Goal: Transaction & Acquisition: Obtain resource

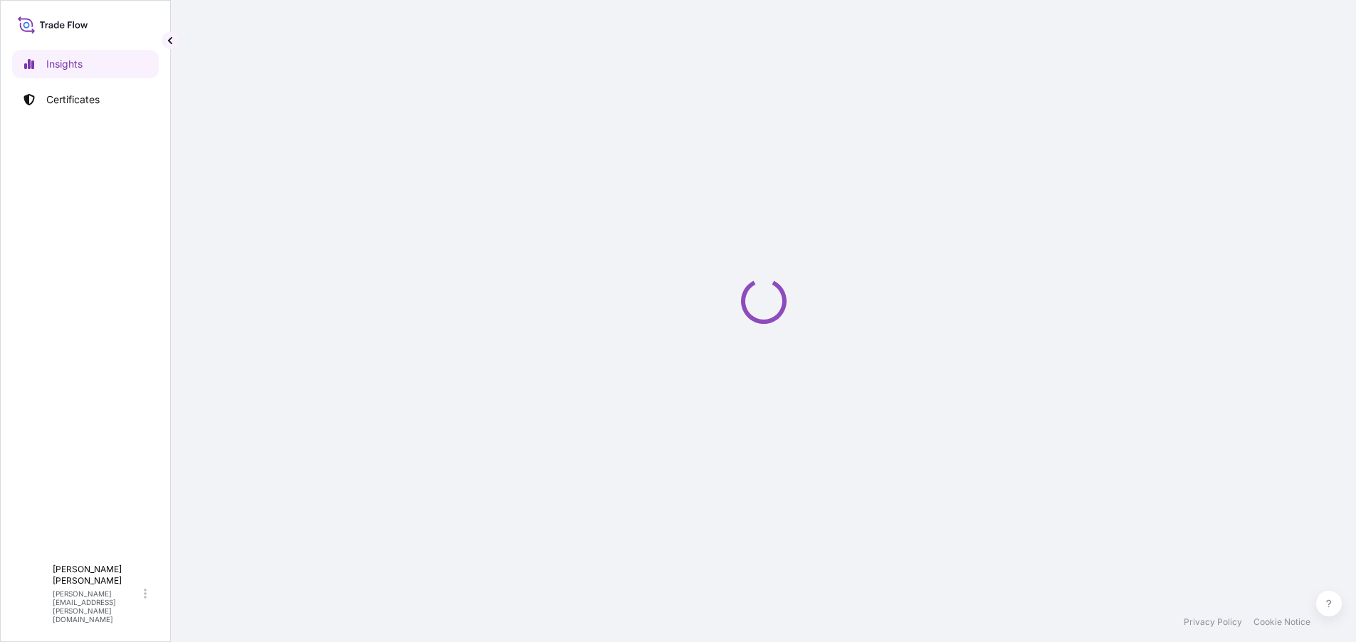
select select "2025"
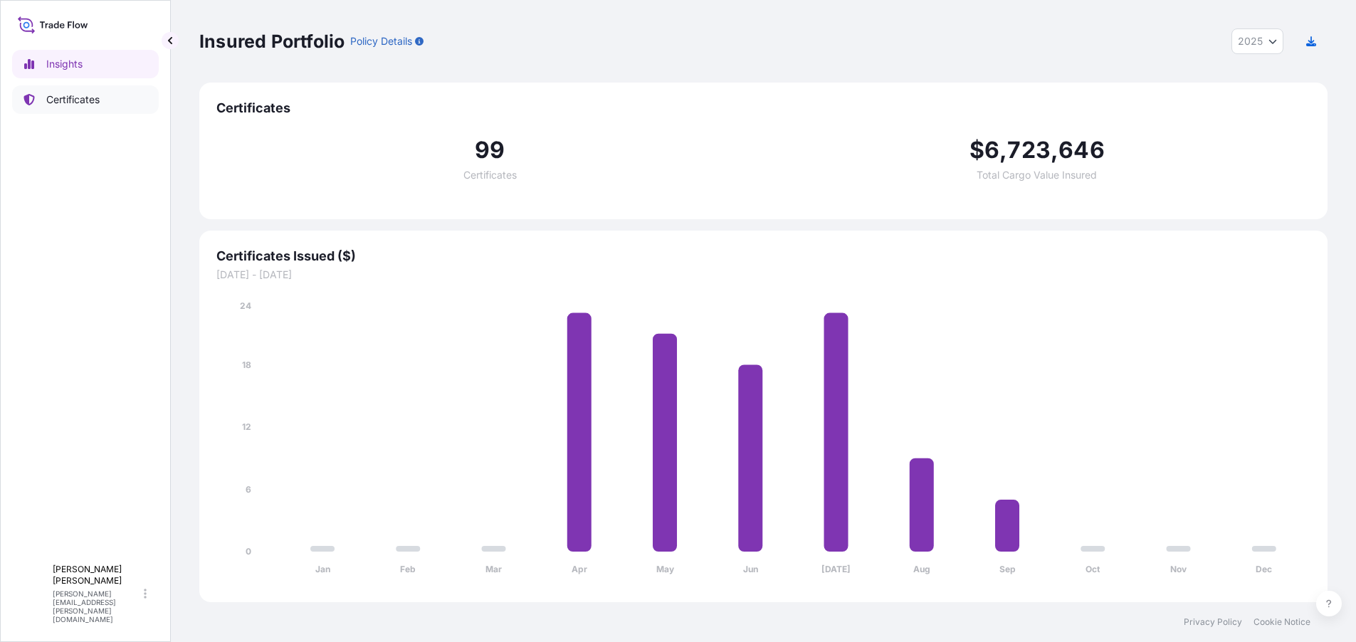
click at [95, 105] on p "Certificates" at bounding box center [72, 100] width 53 height 14
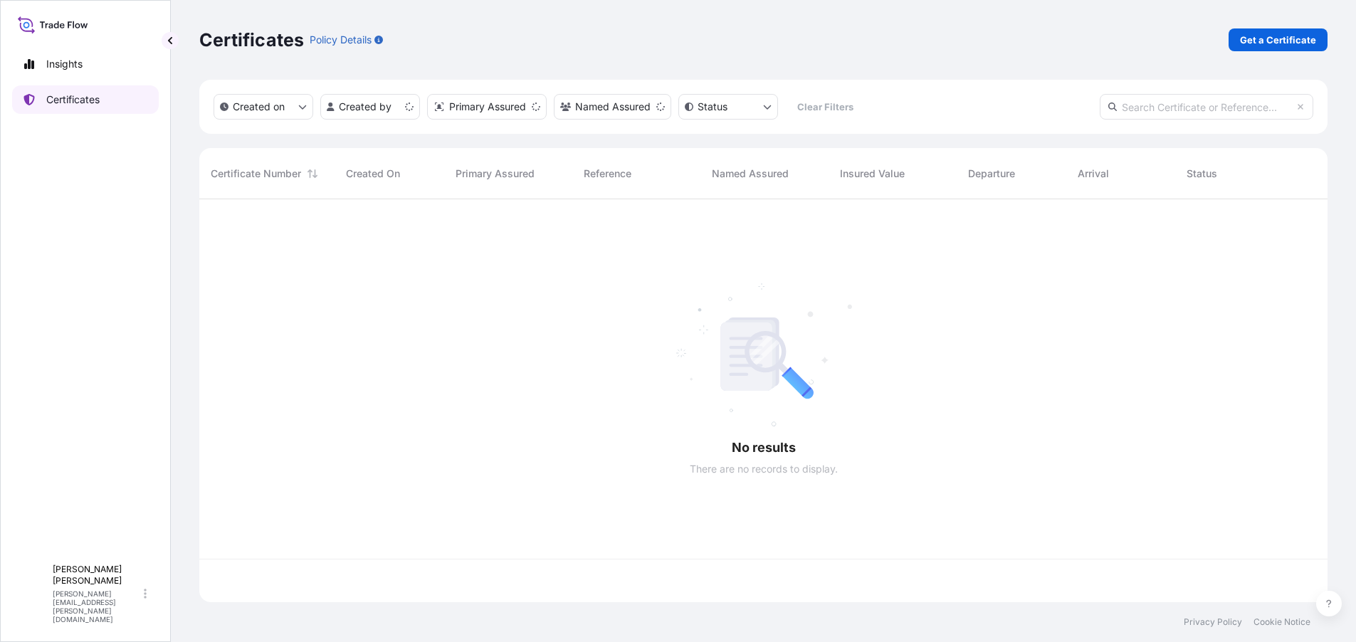
scroll to position [400, 1118]
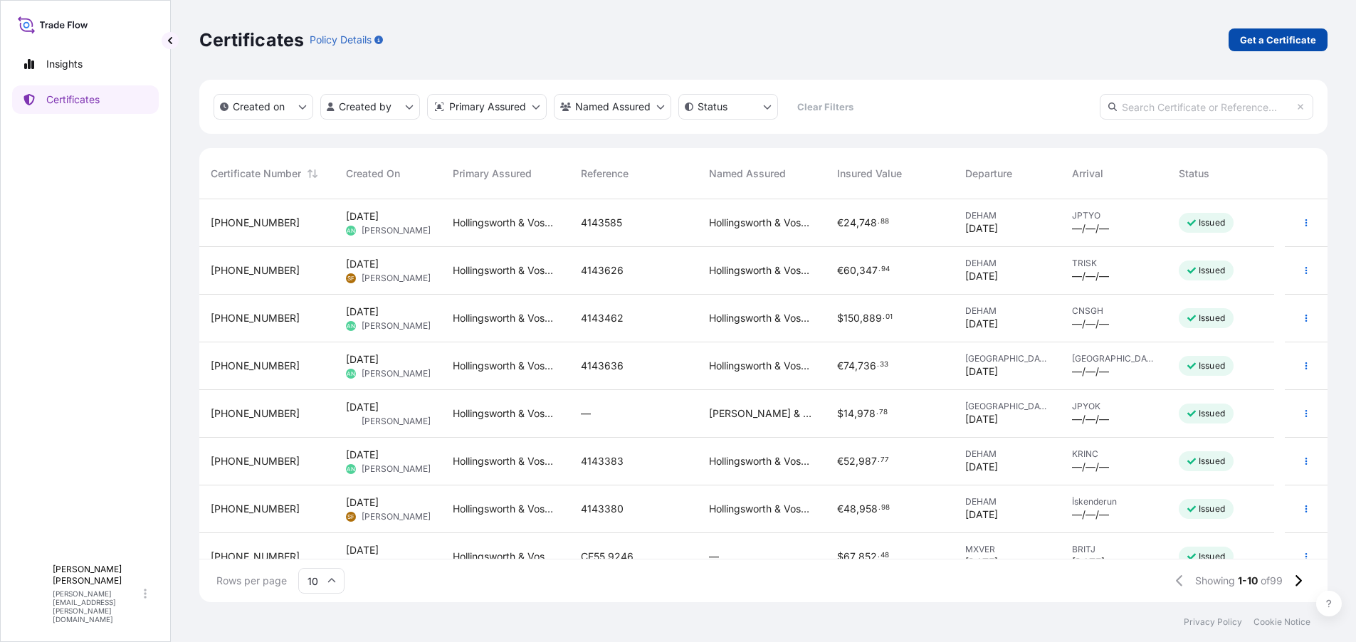
click at [1266, 36] on p "Get a Certificate" at bounding box center [1278, 40] width 76 height 14
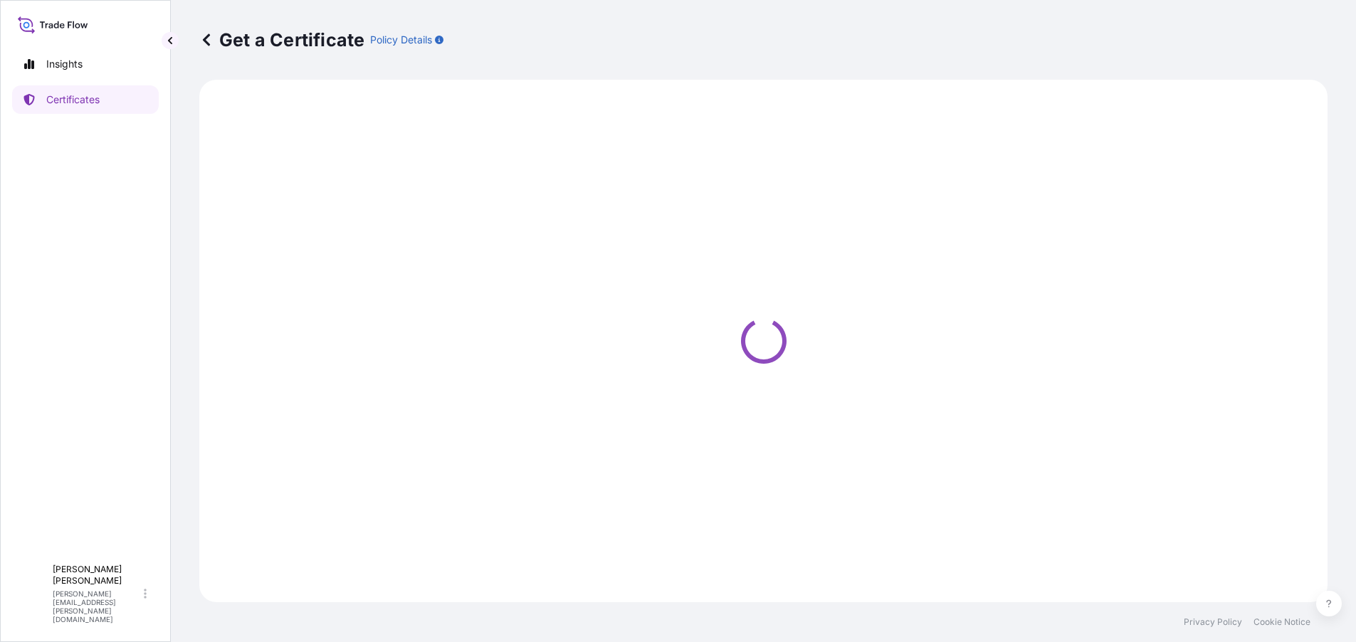
select select "Ocean Vessel"
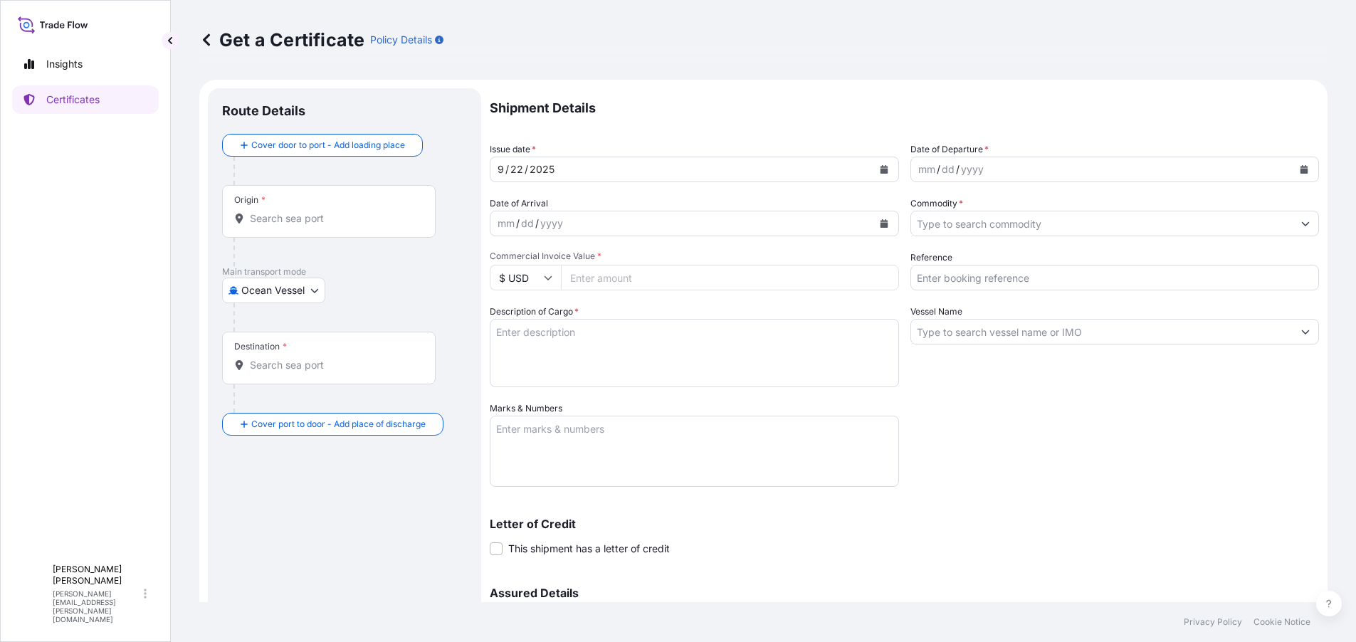
click at [565, 167] on div "[DATE]" at bounding box center [682, 170] width 382 height 26
click at [960, 167] on div "yyyy" at bounding box center [973, 169] width 26 height 17
click at [1301, 167] on icon "Calendar" at bounding box center [1305, 169] width 8 height 9
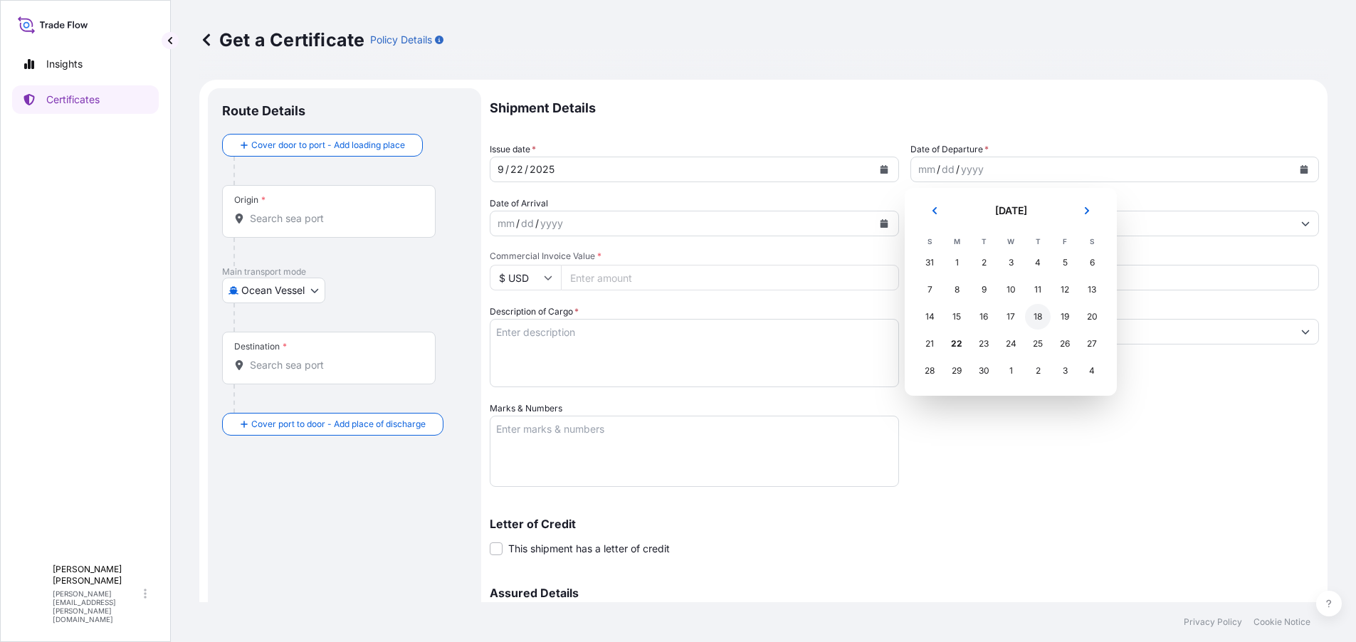
click at [1039, 315] on div "18" at bounding box center [1038, 317] width 26 height 26
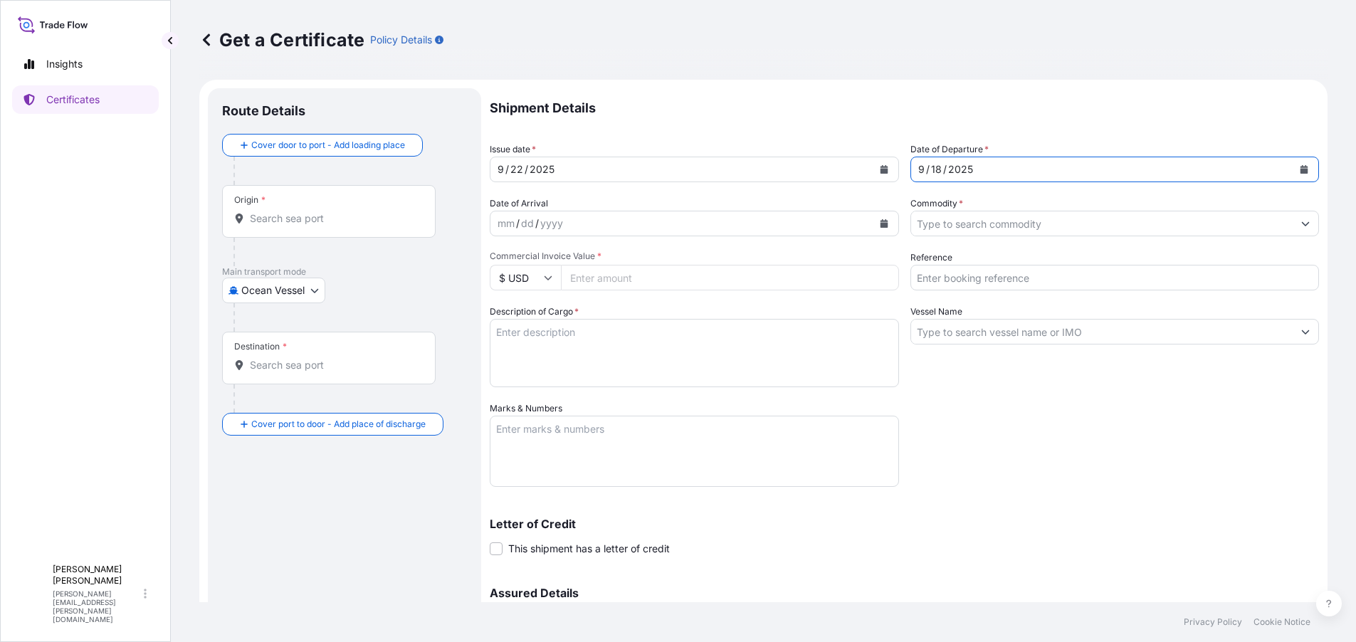
click at [557, 176] on div "[DATE]" at bounding box center [682, 170] width 382 height 26
click at [880, 169] on icon "Calendar" at bounding box center [884, 169] width 9 height 9
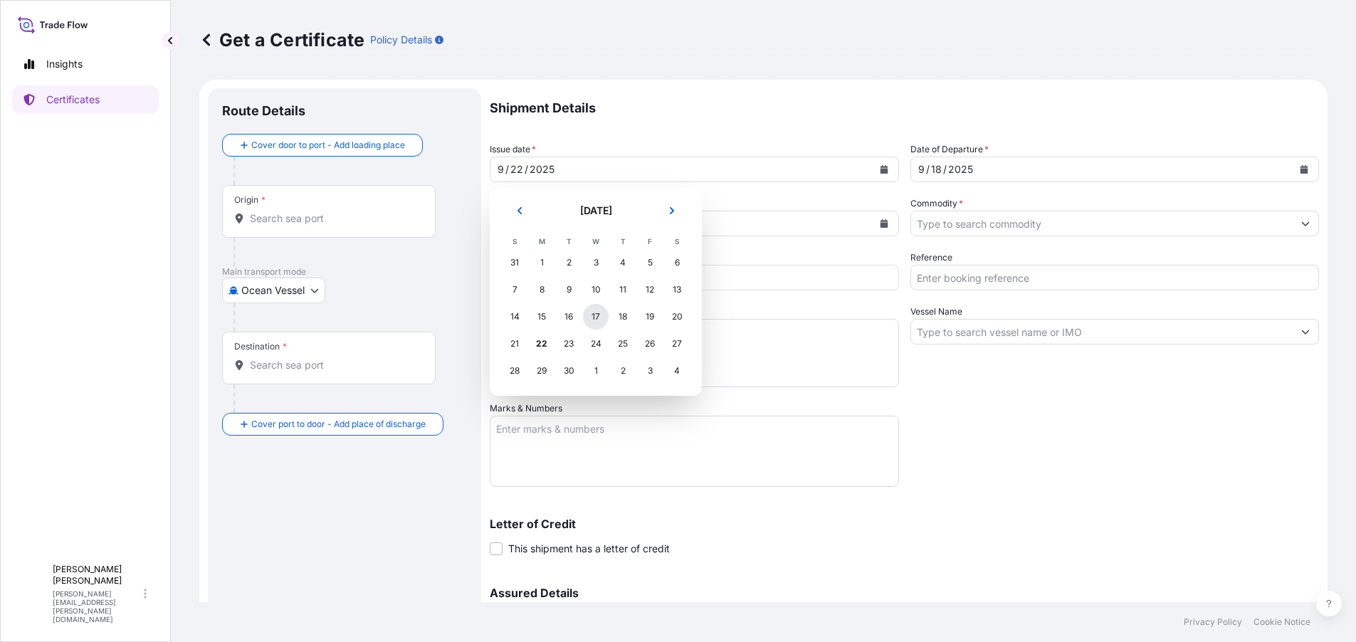
click at [586, 318] on div "17" at bounding box center [596, 317] width 26 height 26
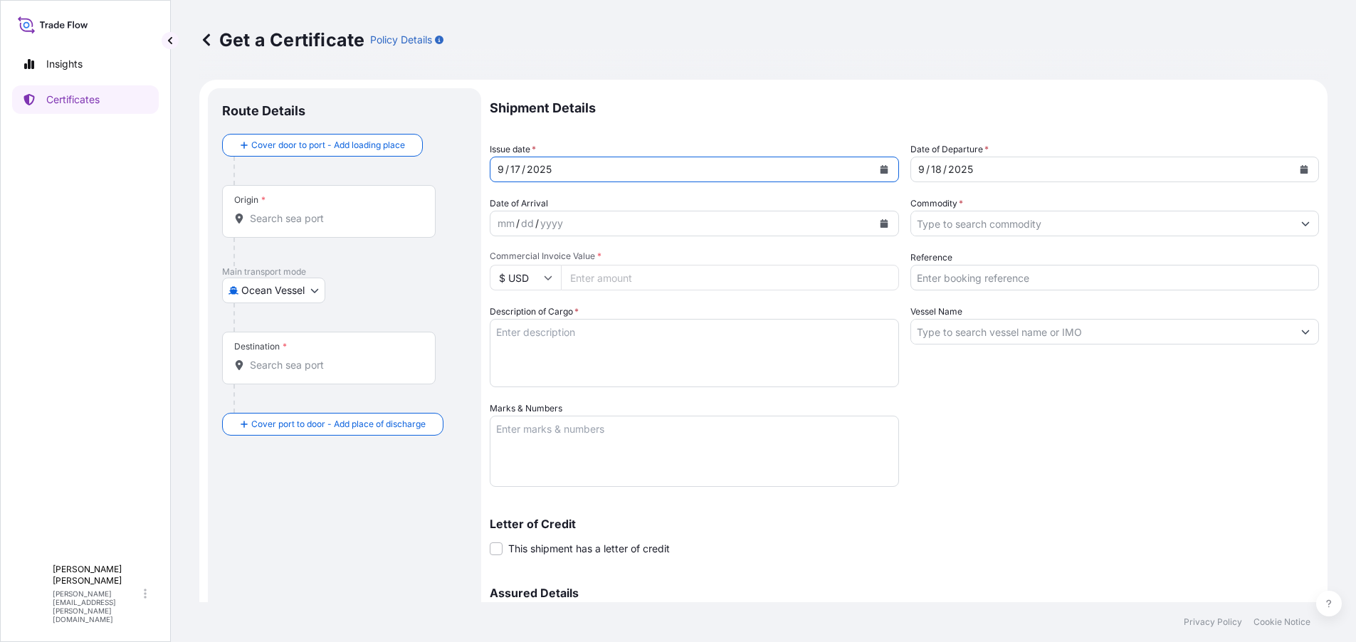
click at [946, 224] on input "Commodity *" at bounding box center [1102, 224] width 382 height 26
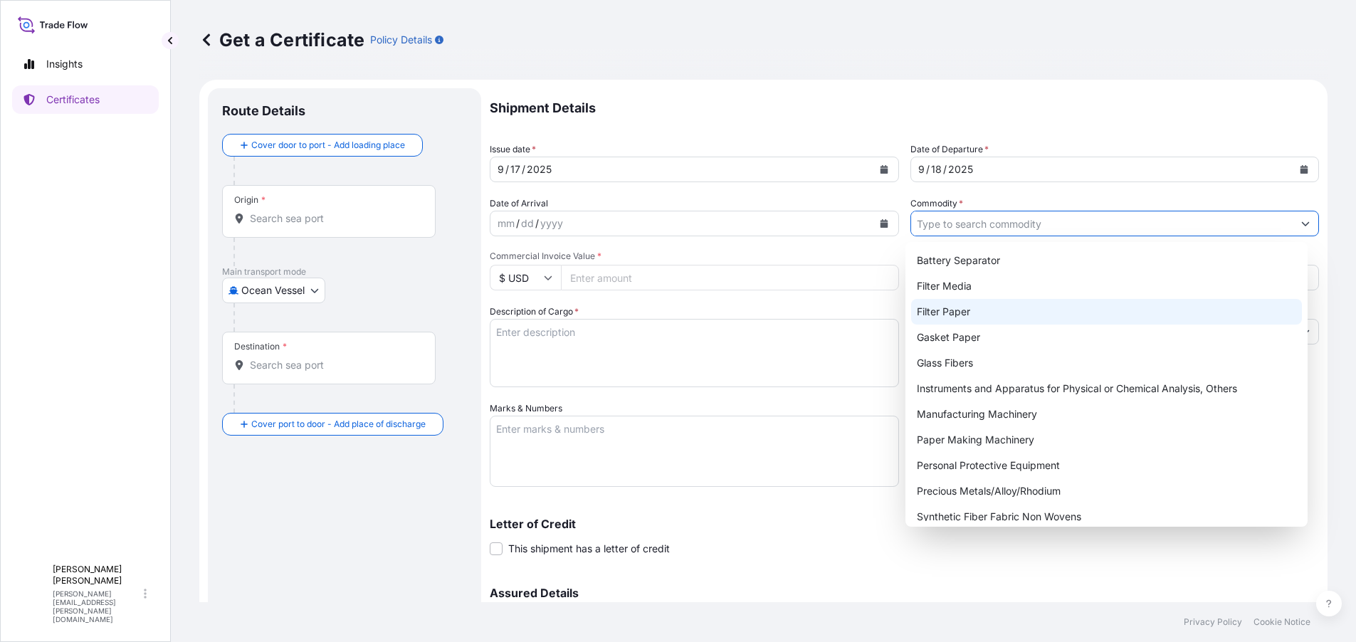
click at [953, 309] on div "Filter Paper" at bounding box center [1106, 312] width 391 height 26
type input "Filter Paper"
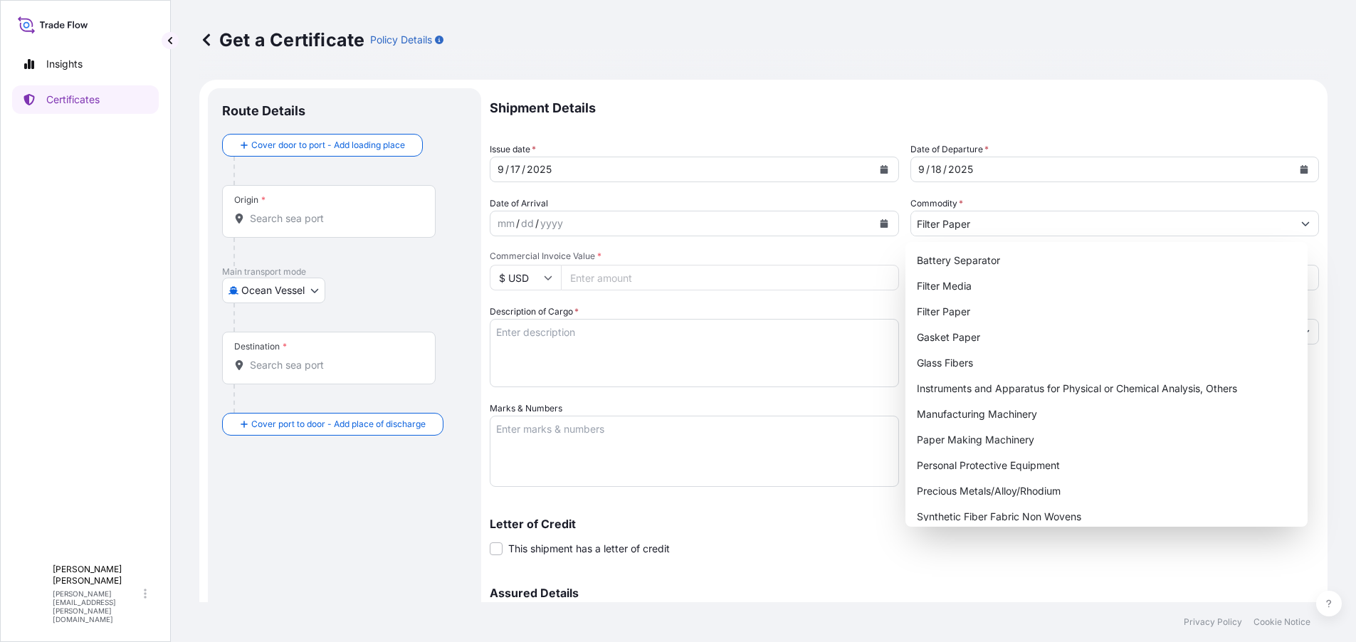
click at [640, 277] on input "Commercial Invoice Value *" at bounding box center [730, 278] width 338 height 26
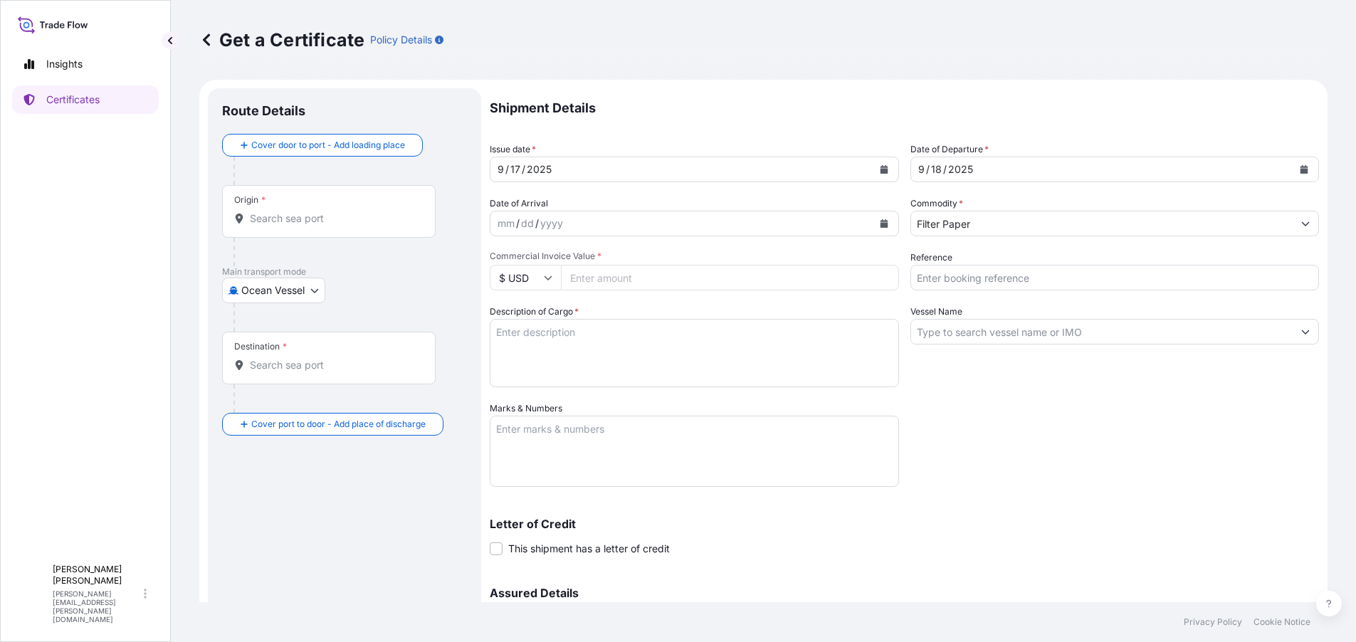
paste input "33109.61"
type input "33109.61"
click at [1109, 446] on div "Shipment Details Issue date * [DATE] Date of Departure * [DATE] Date of Arrival…" at bounding box center [904, 400] width 829 height 624
click at [659, 347] on textarea "Description of Cargo *" at bounding box center [694, 353] width 409 height 68
click at [600, 350] on textarea "Description of Cargo *" at bounding box center [694, 353] width 409 height 68
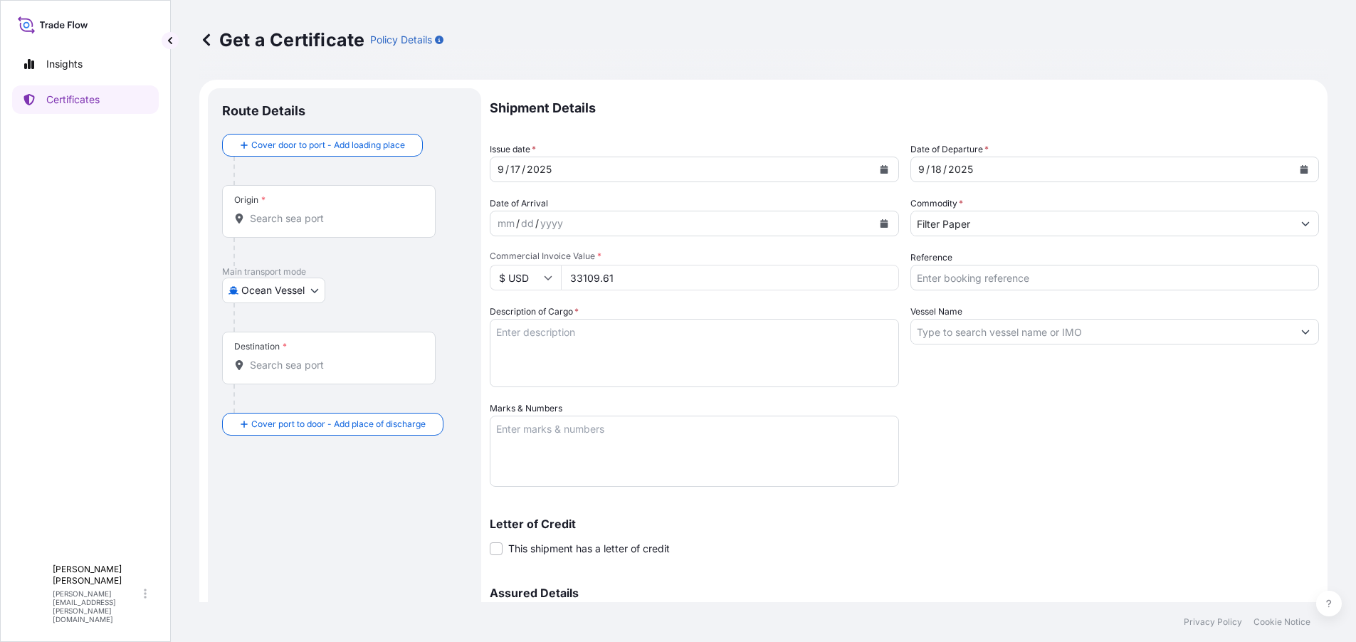
paste textarea "Quantity: 12,011KGS Description of Goods: FILTER PAPER"
type textarea "Quantity: 12,011KGS Description of Goods: FILTER PAPER"
click at [1041, 419] on div "Shipment Details Issue date * [DATE] Date of Departure * [DATE] Date of Arrival…" at bounding box center [904, 400] width 829 height 624
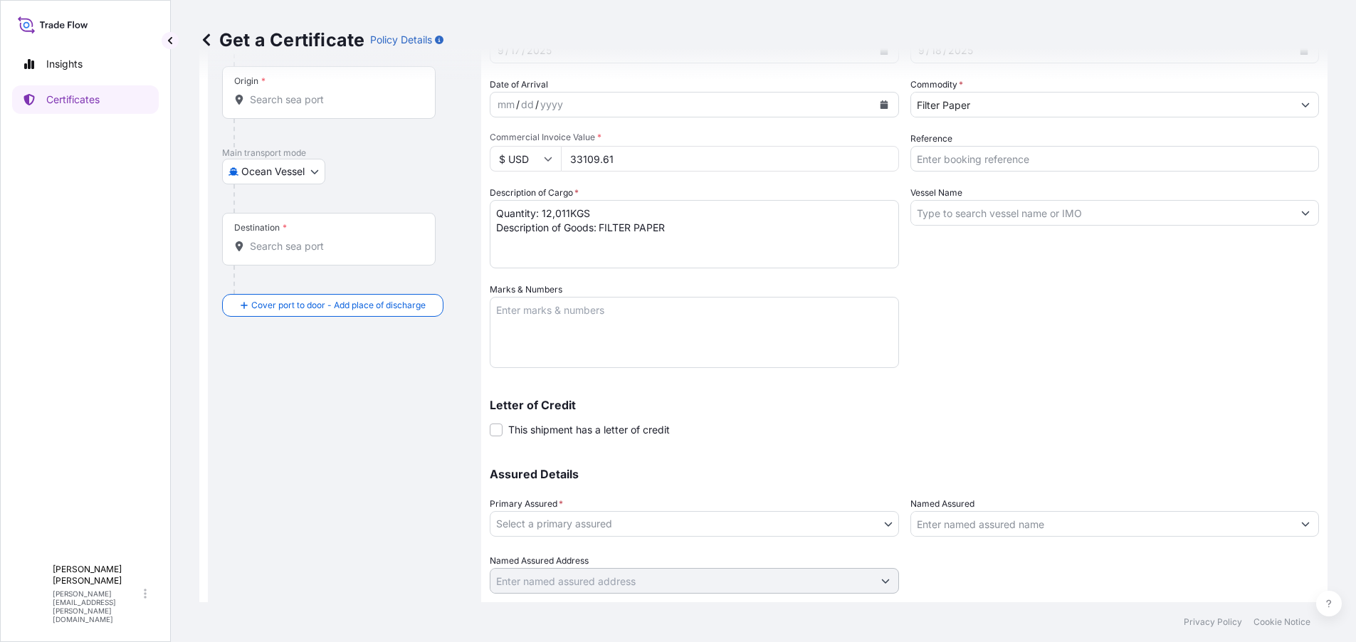
scroll to position [142, 0]
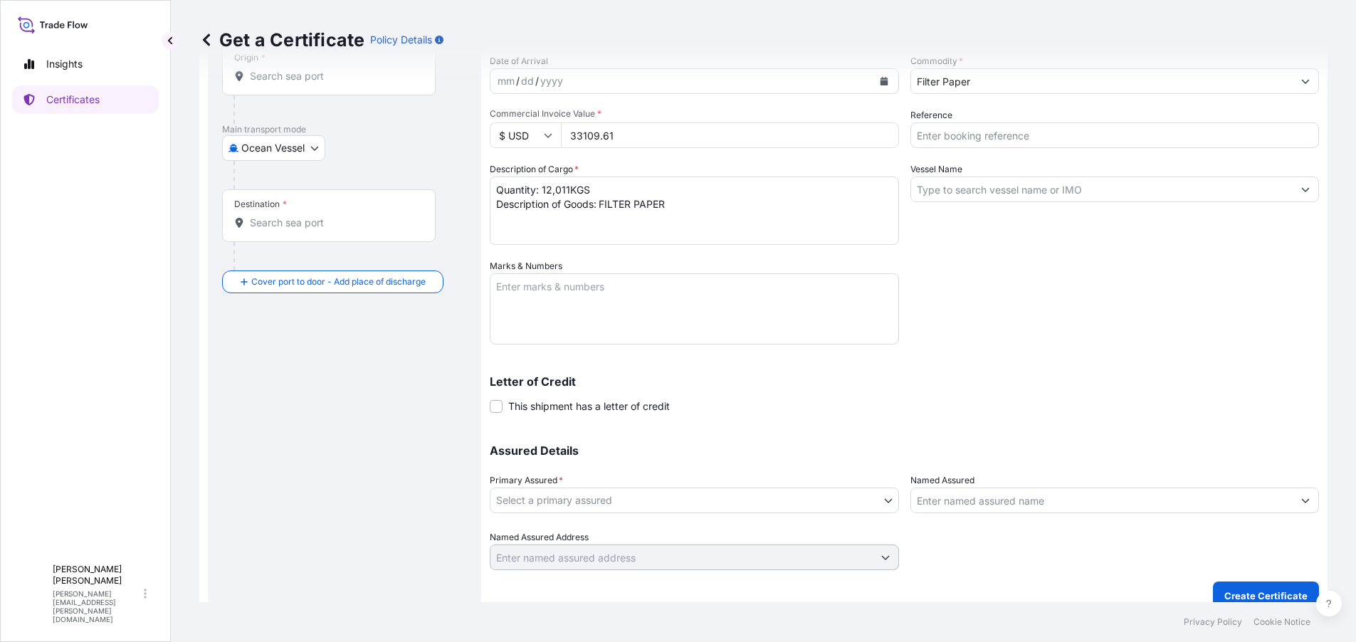
click at [685, 320] on textarea "Marks & Numbers" at bounding box center [694, 308] width 409 height 71
click at [575, 303] on textarea "Marks & Numbers" at bounding box center [694, 308] width 409 height 71
paste textarea "Invoice No.: 134413 Contract No.: "PO/FTFT1-300/ YH000254" Bill of Loading No. …"
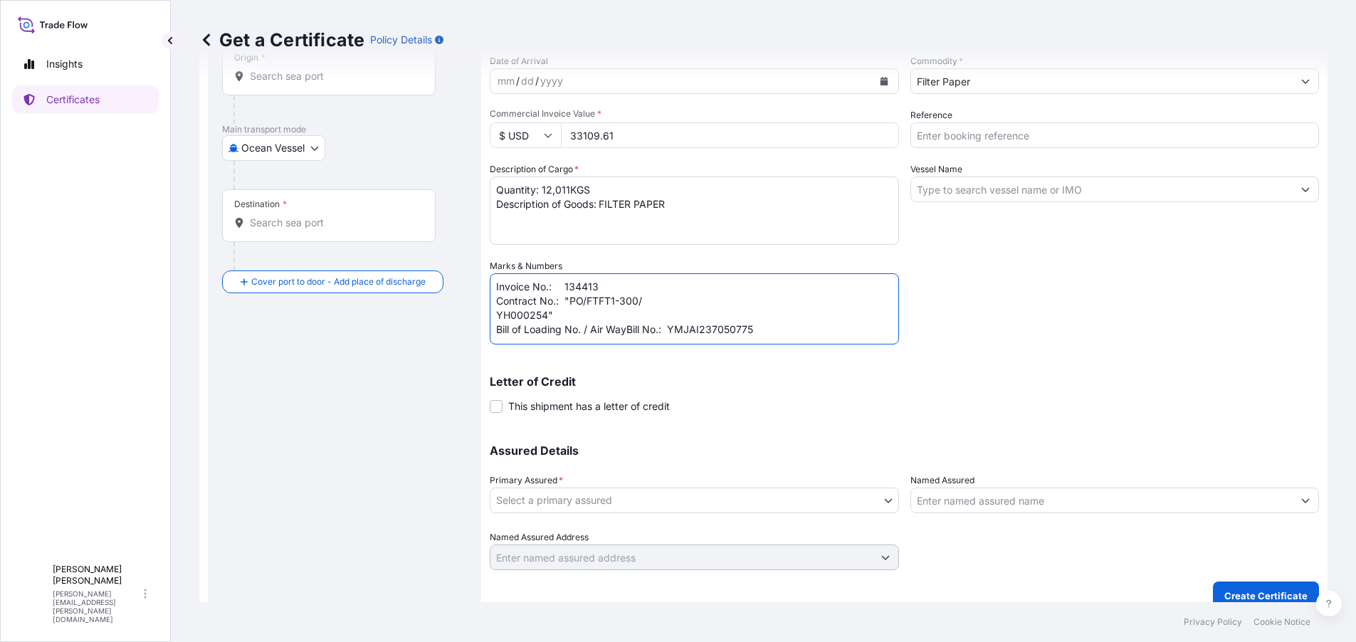
scroll to position [0, 0]
type textarea "Invoice No.: 134413 Contract No.: "PO/FTFT1-300/ YH000254" Bill of Loading No. …"
click at [494, 404] on span at bounding box center [496, 406] width 13 height 13
click at [490, 399] on input "This shipment has a letter of credit" at bounding box center [490, 399] width 0 height 0
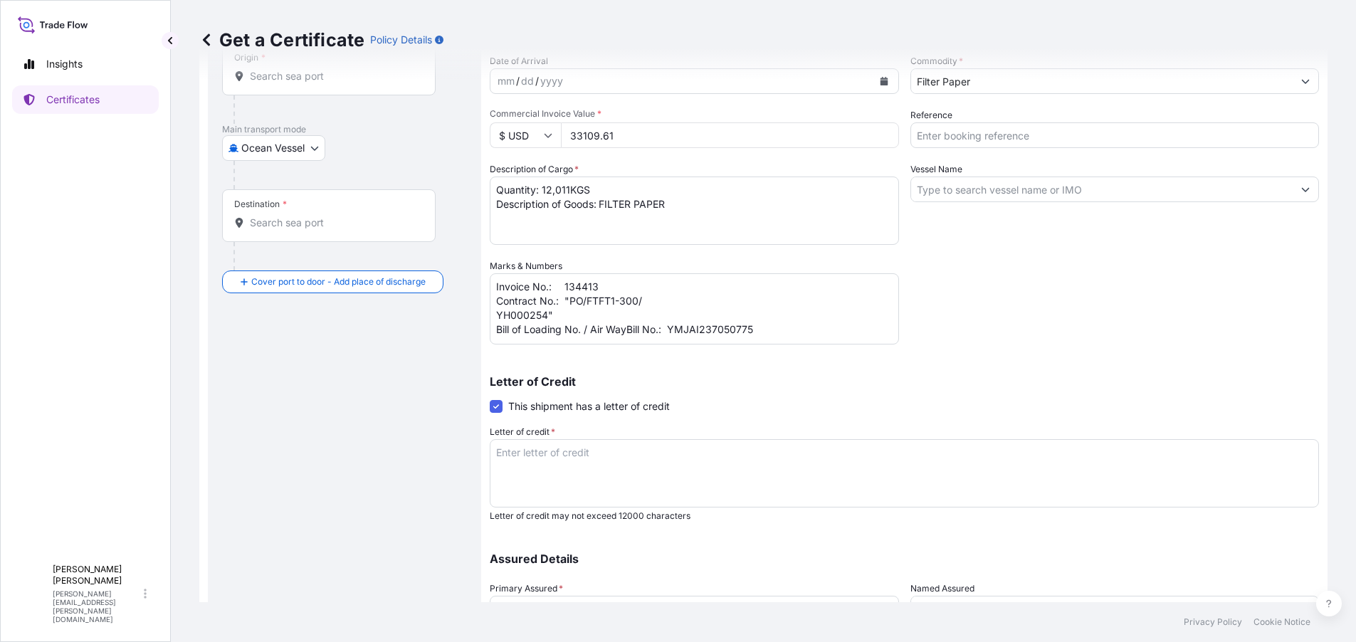
scroll to position [214, 0]
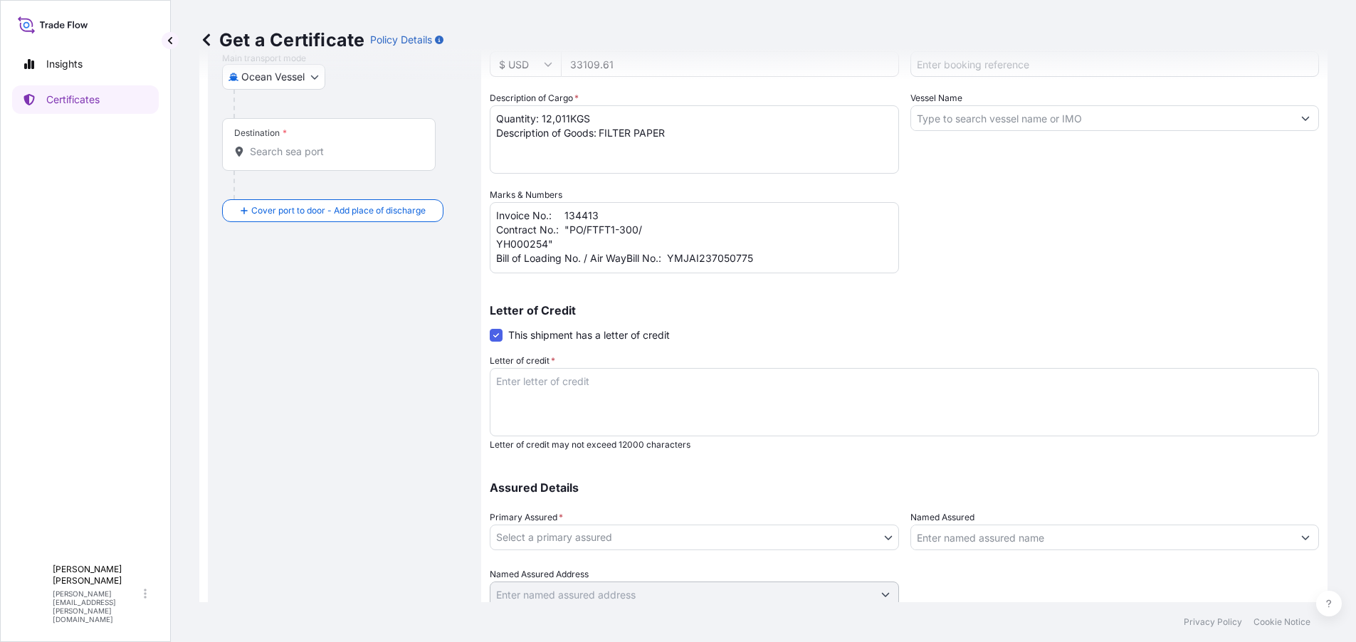
click at [534, 394] on textarea "Letter of credit *" at bounding box center [904, 402] width 829 height 68
paste textarea ""Remark: INSURANCE POLICY OR CERTIFICATE ALL THE ORIGINALS ENDORSED IN BLANK FO…"
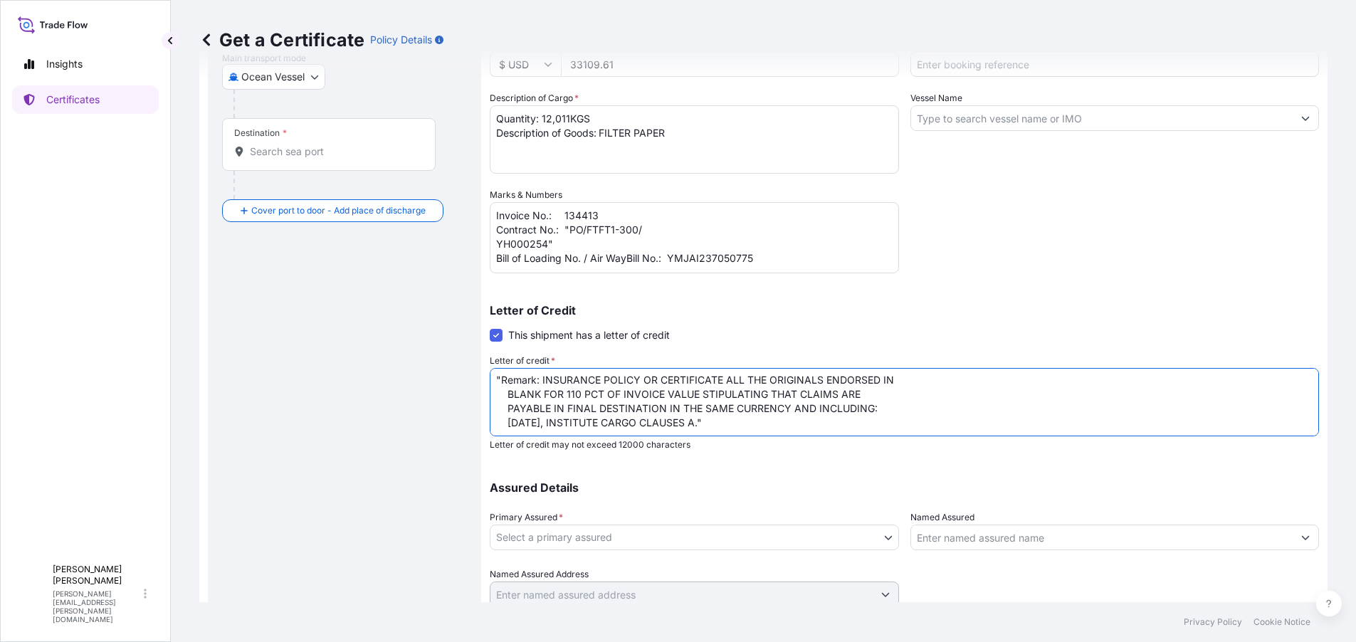
scroll to position [267, 0]
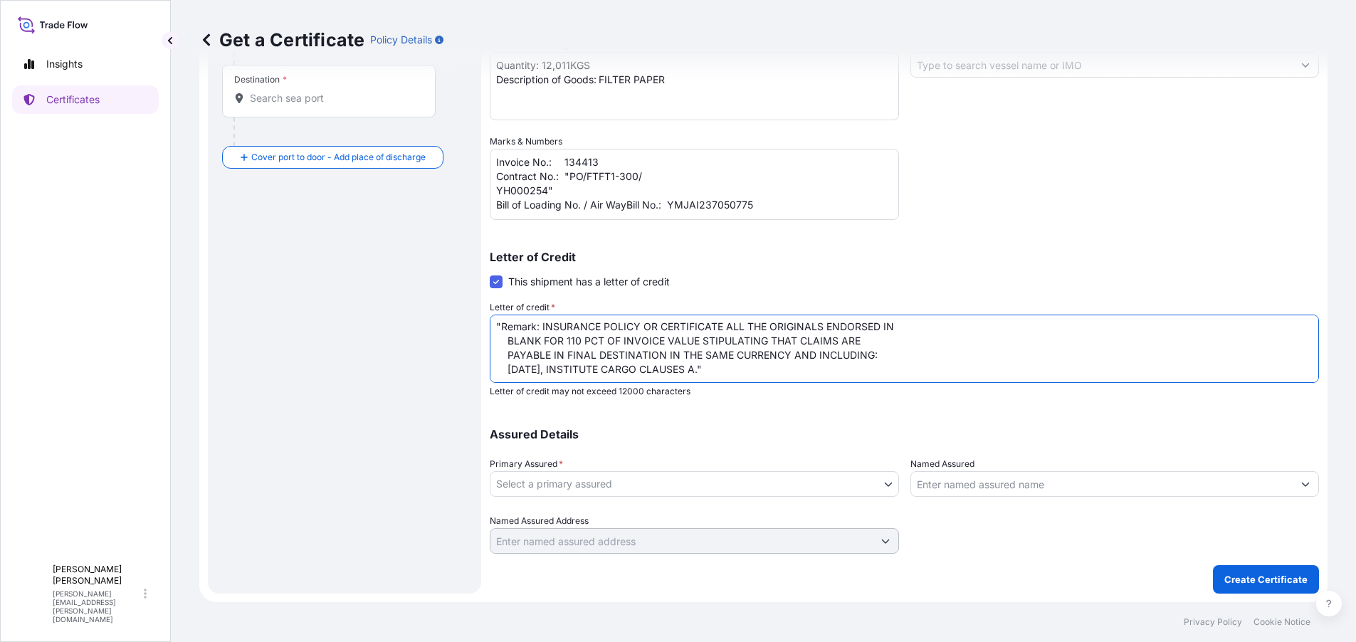
type textarea ""Remark: INSURANCE POLICY OR CERTIFICATE ALL THE ORIGINALS ENDORSED IN BLANK FO…"
click at [668, 483] on body "Insights Certificates J [PERSON_NAME] [PERSON_NAME][EMAIL_ADDRESS][PERSON_NAME]…" at bounding box center [678, 321] width 1356 height 642
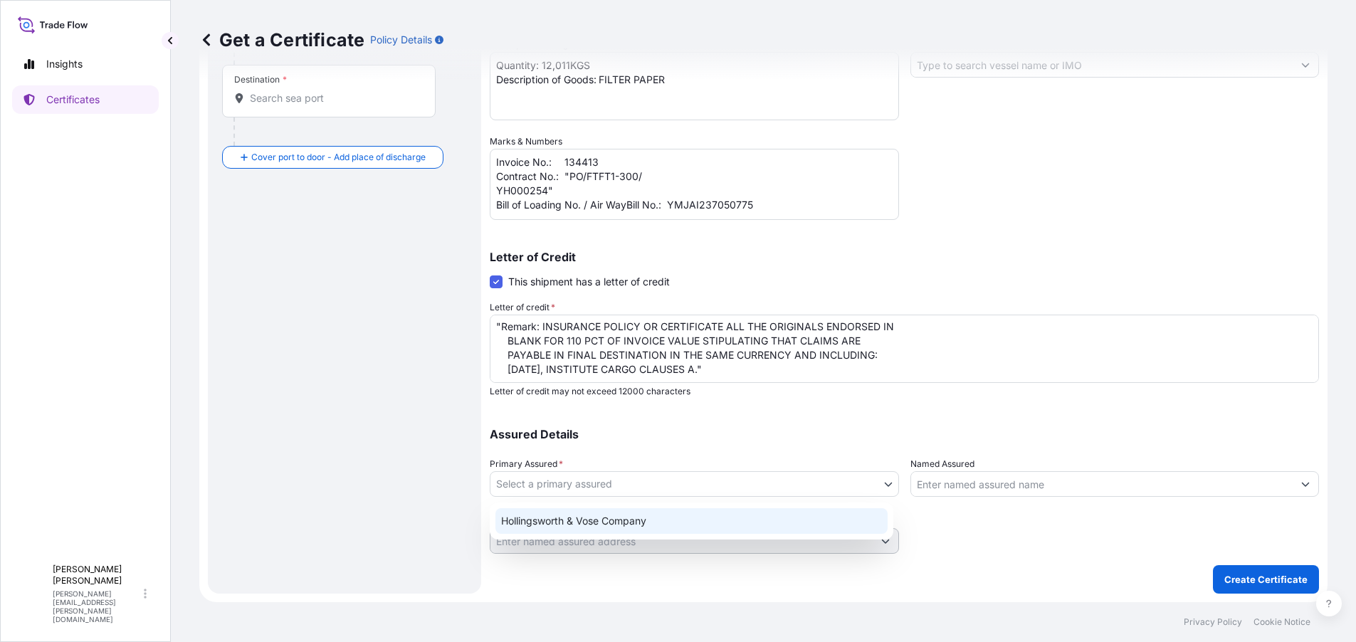
click at [635, 524] on div "Hollingsworth & Vose Company" at bounding box center [692, 521] width 392 height 26
select select "31506"
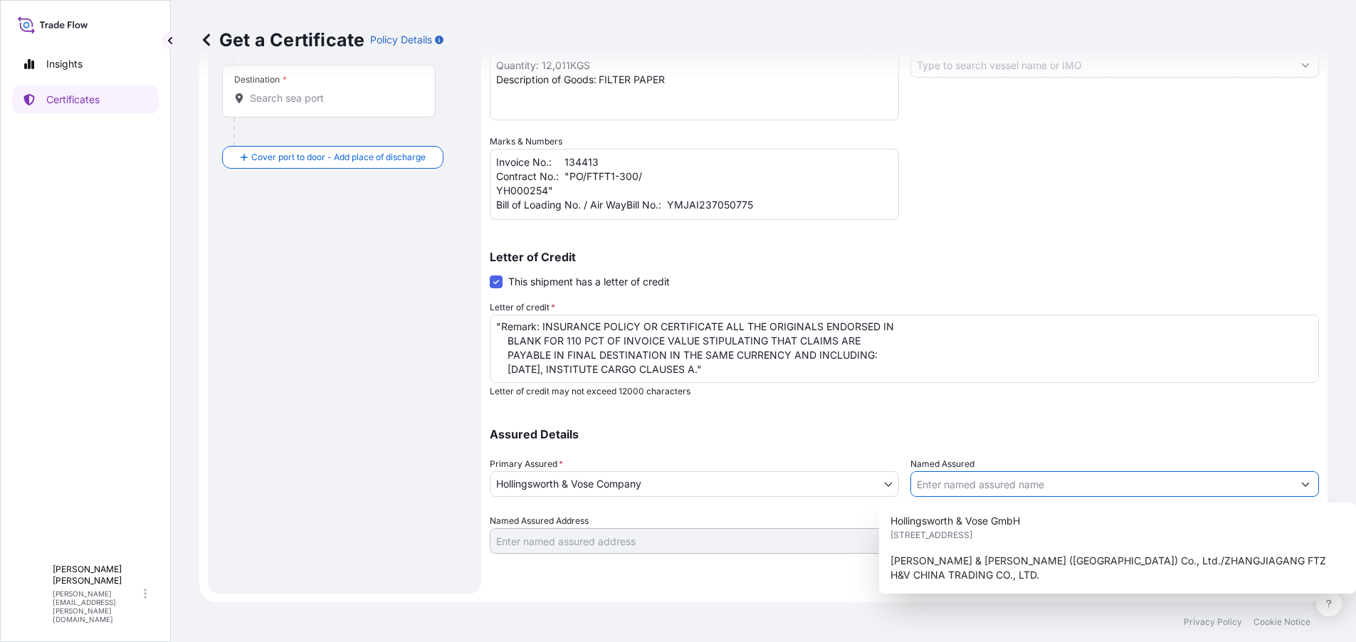
click at [979, 488] on input "Named Assured" at bounding box center [1102, 484] width 382 height 26
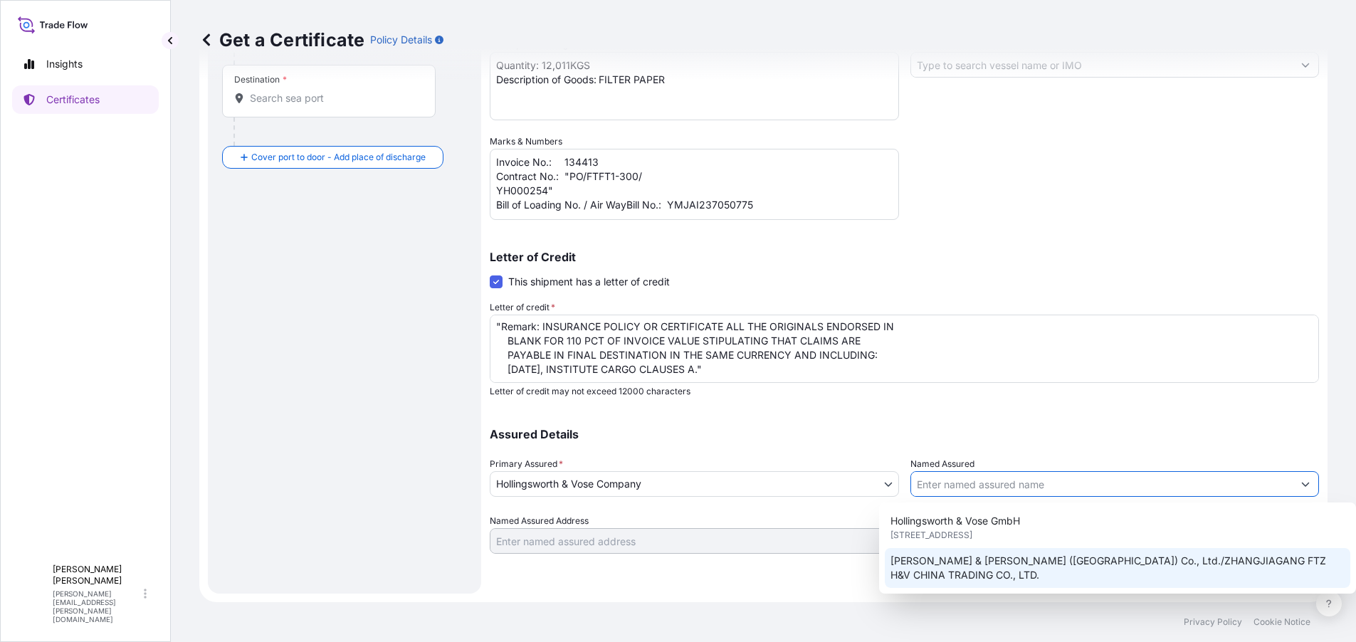
click at [972, 569] on div "[PERSON_NAME] & [PERSON_NAME] ([GEOGRAPHIC_DATA]) Co., Ltd./ZHANGJIAGANG FTZ H&…" at bounding box center [1118, 568] width 466 height 40
type input "[PERSON_NAME] & [PERSON_NAME] ([GEOGRAPHIC_DATA]) Co., Ltd./ZHANGJIAGANG FTZ H&…"
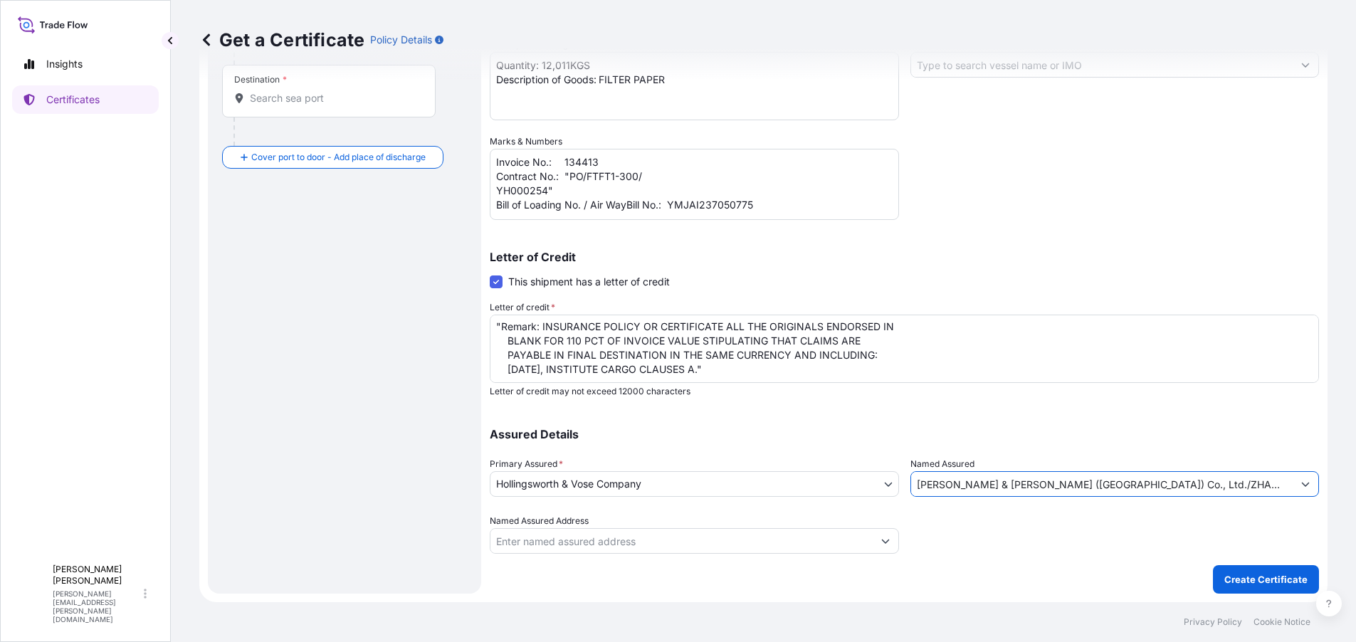
click at [797, 542] on input "Named Assured Address" at bounding box center [682, 541] width 382 height 26
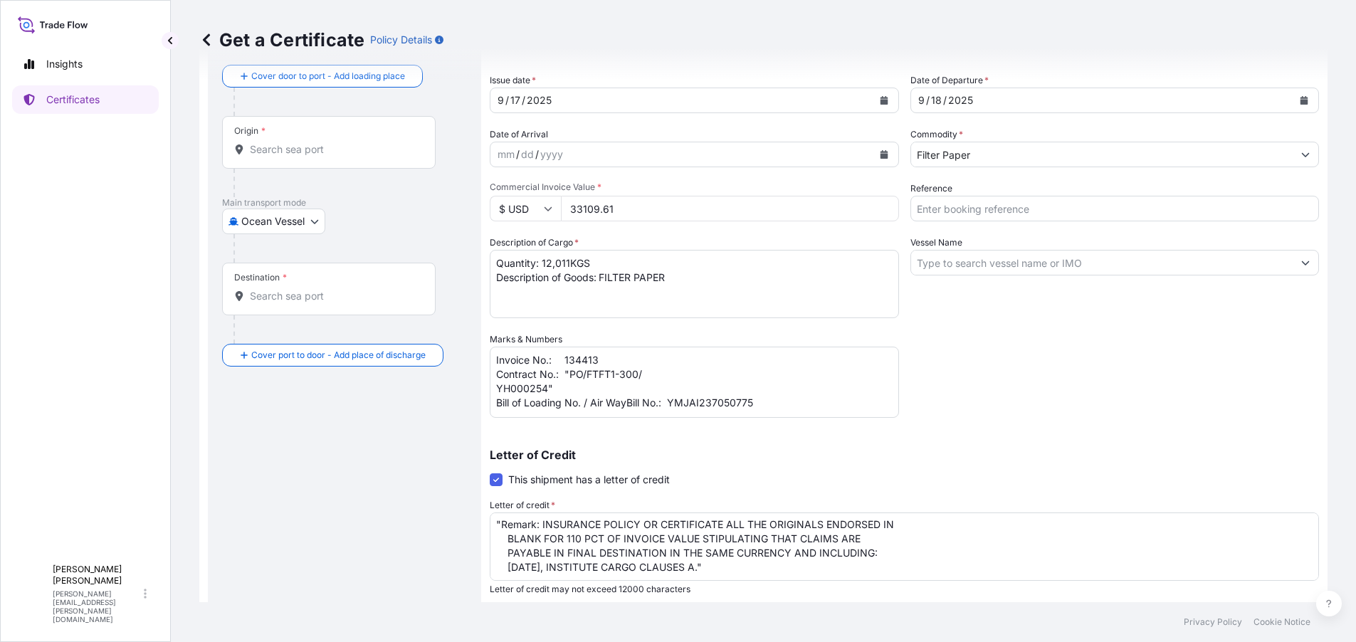
scroll to position [0, 0]
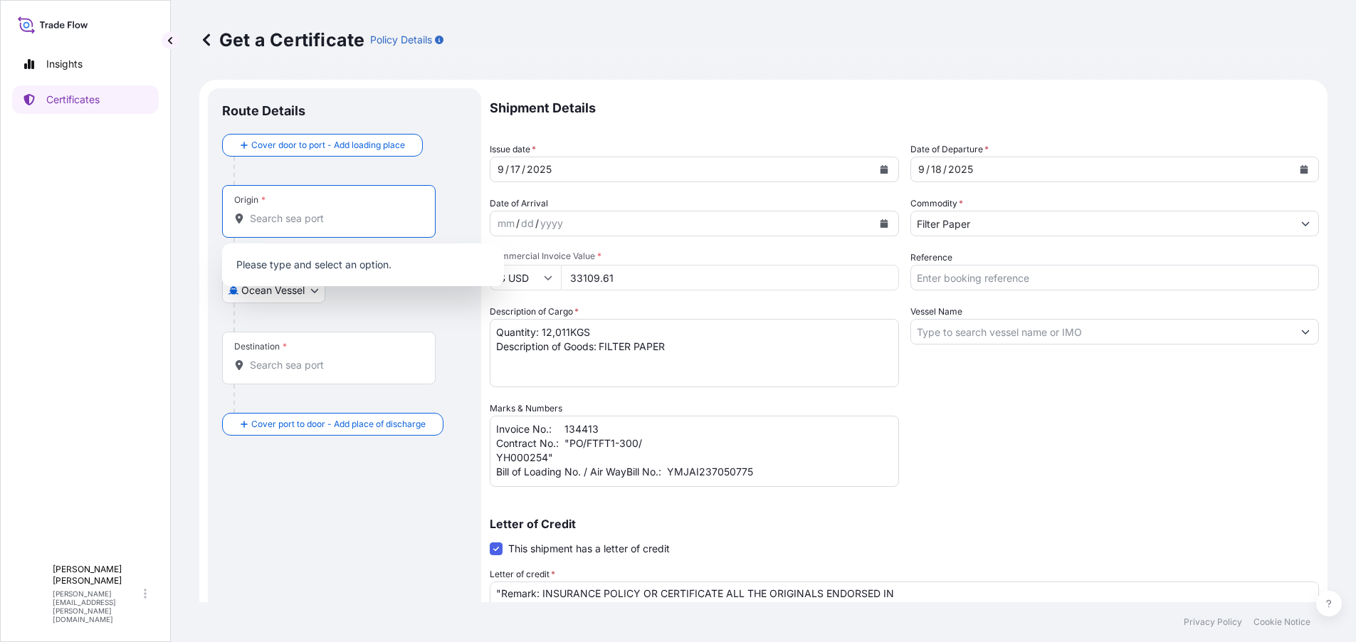
click at [290, 220] on input "Origin *" at bounding box center [334, 218] width 168 height 14
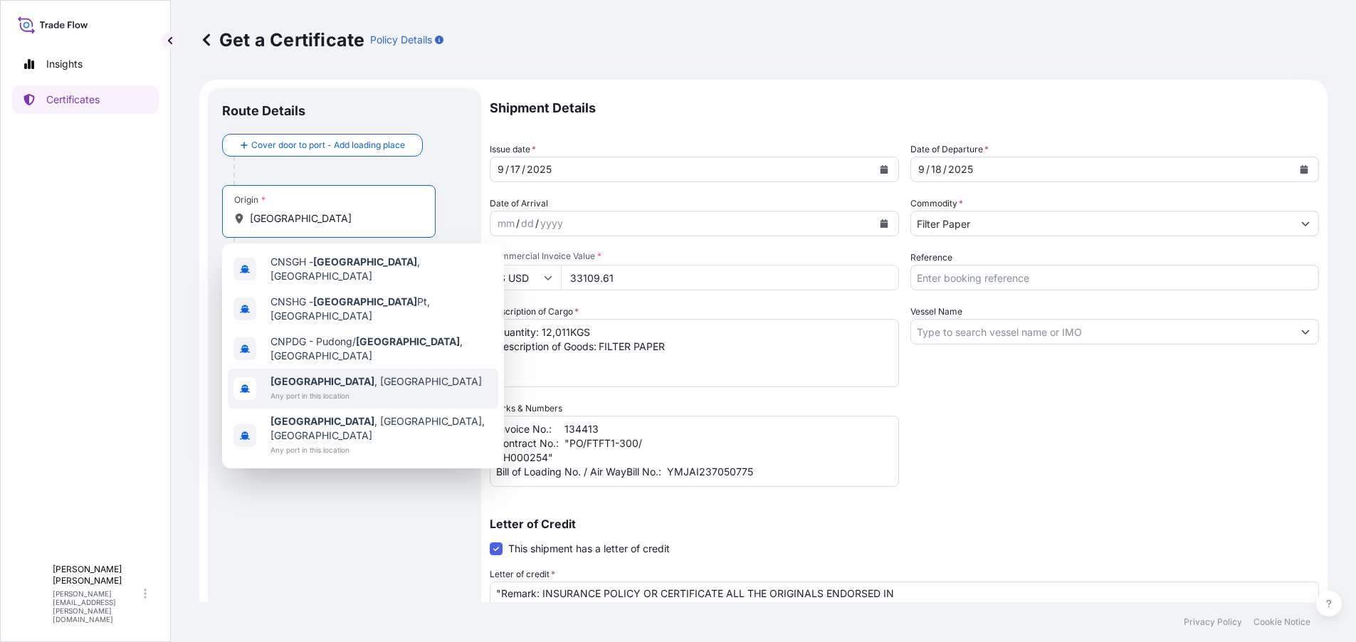
click at [344, 389] on span "Any port in this location" at bounding box center [376, 396] width 211 height 14
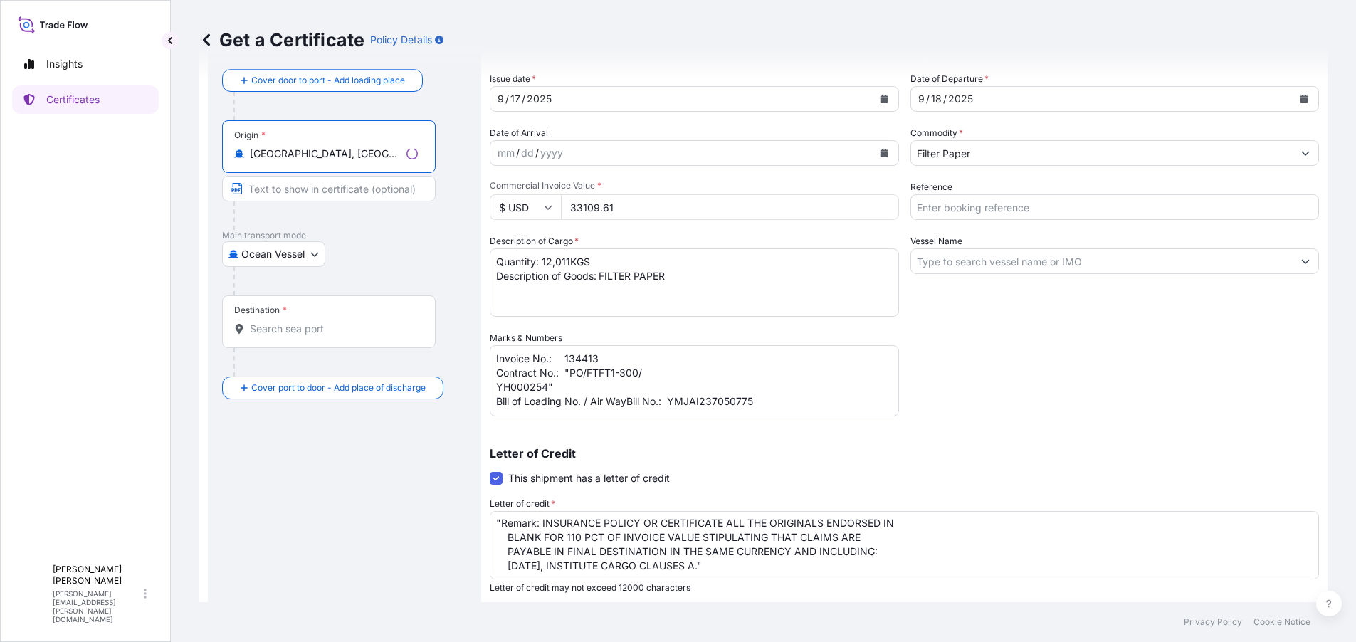
scroll to position [71, 0]
type input "[GEOGRAPHIC_DATA], [GEOGRAPHIC_DATA]"
click at [288, 330] on input "Destination *" at bounding box center [334, 328] width 168 height 14
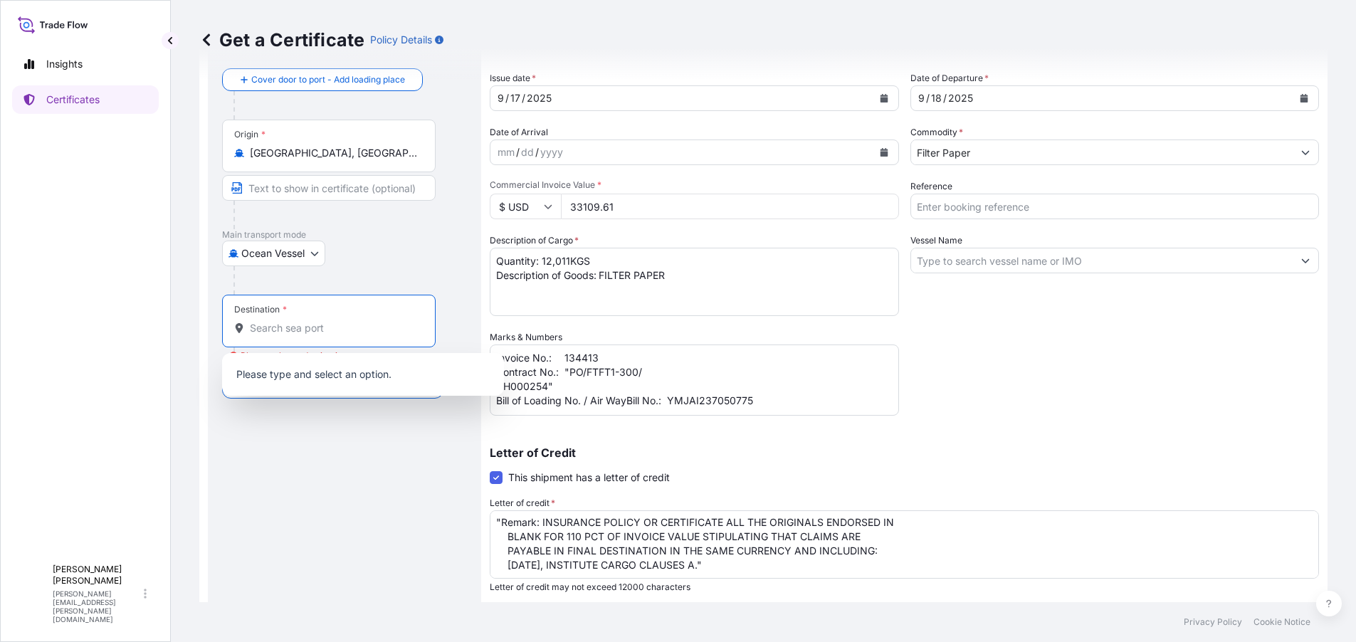
click at [310, 327] on input "Destination * Please select a destination" at bounding box center [334, 328] width 168 height 14
paste input "PORT KELANG"
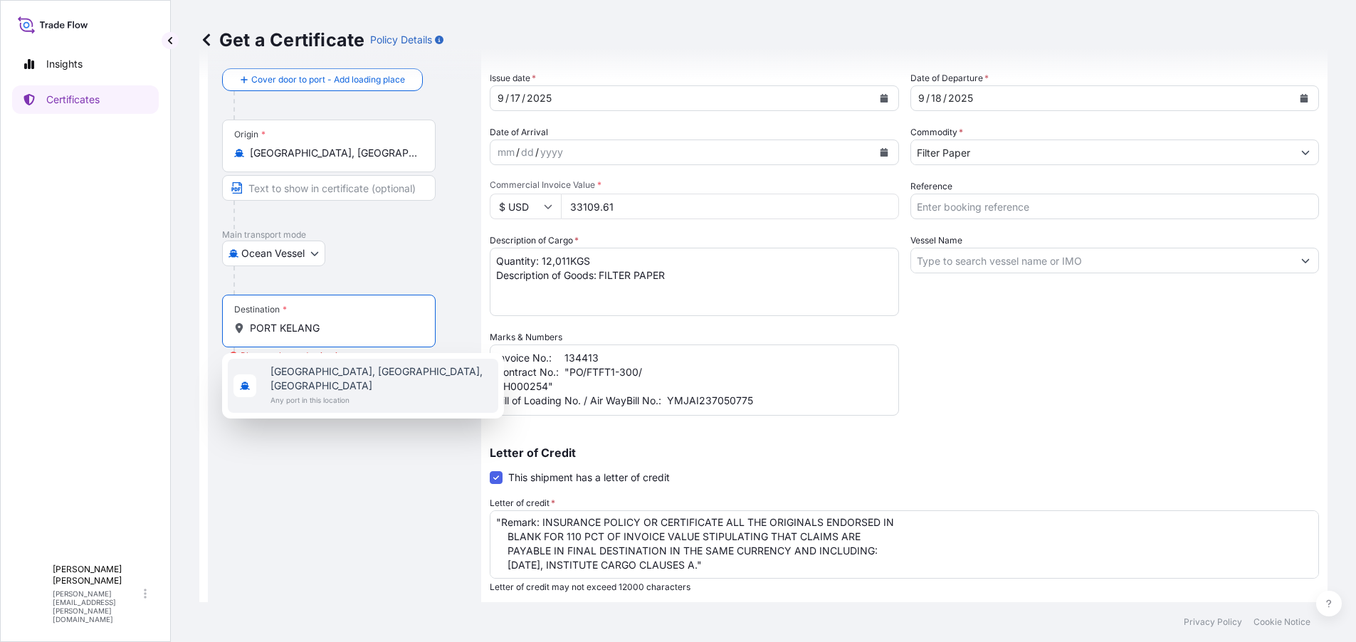
click at [318, 368] on span "[GEOGRAPHIC_DATA], [GEOGRAPHIC_DATA], [GEOGRAPHIC_DATA]" at bounding box center [382, 379] width 222 height 28
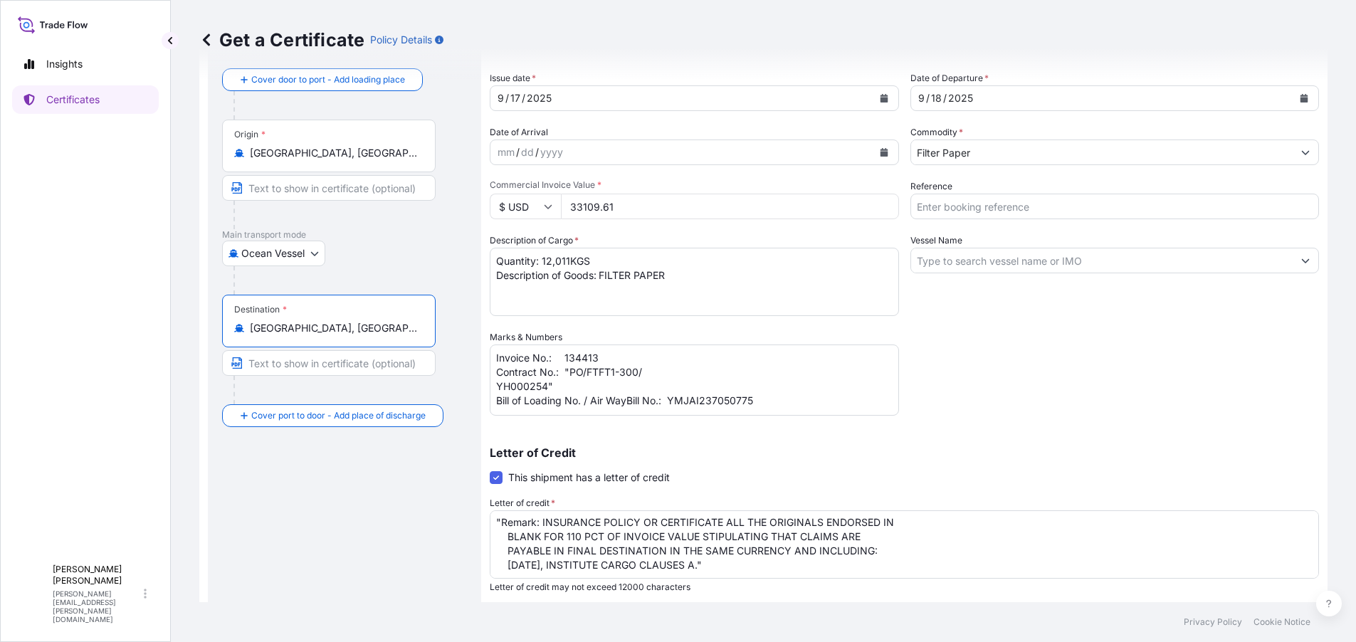
type input "[GEOGRAPHIC_DATA], [GEOGRAPHIC_DATA], [GEOGRAPHIC_DATA]"
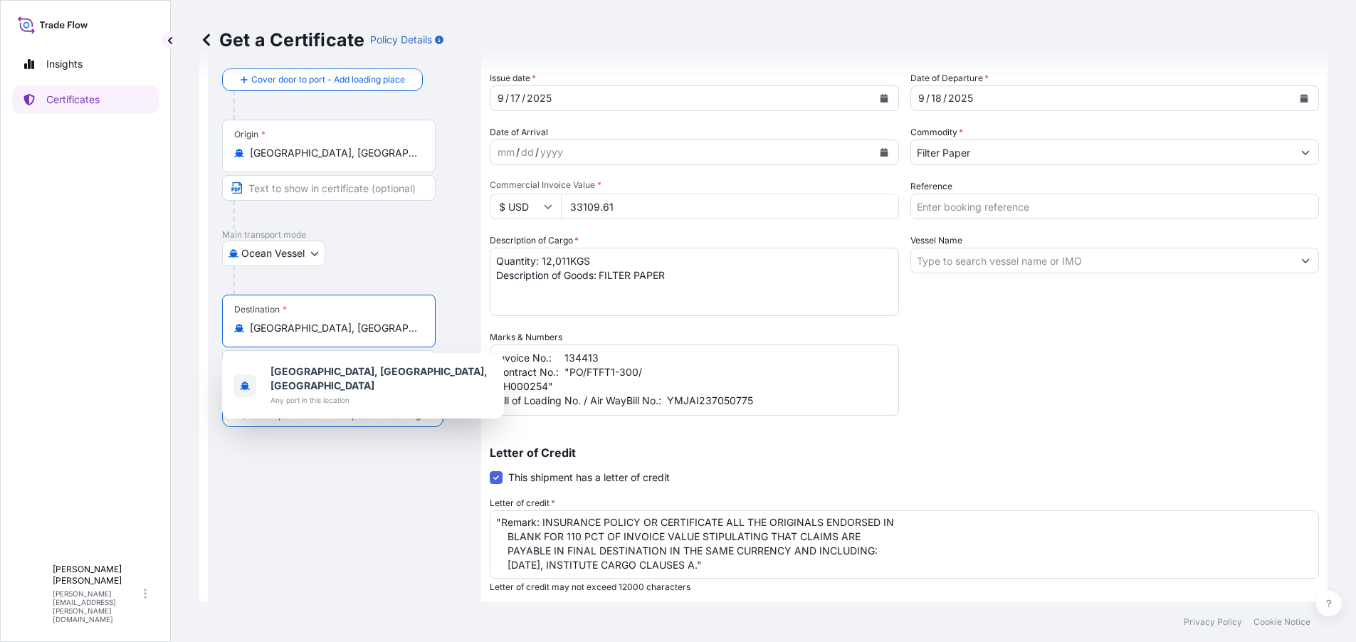
click at [989, 417] on div "Shipment Details Issue date * [DATE] Date of Departure * [DATE] Date of Arrival…" at bounding box center [904, 383] width 829 height 733
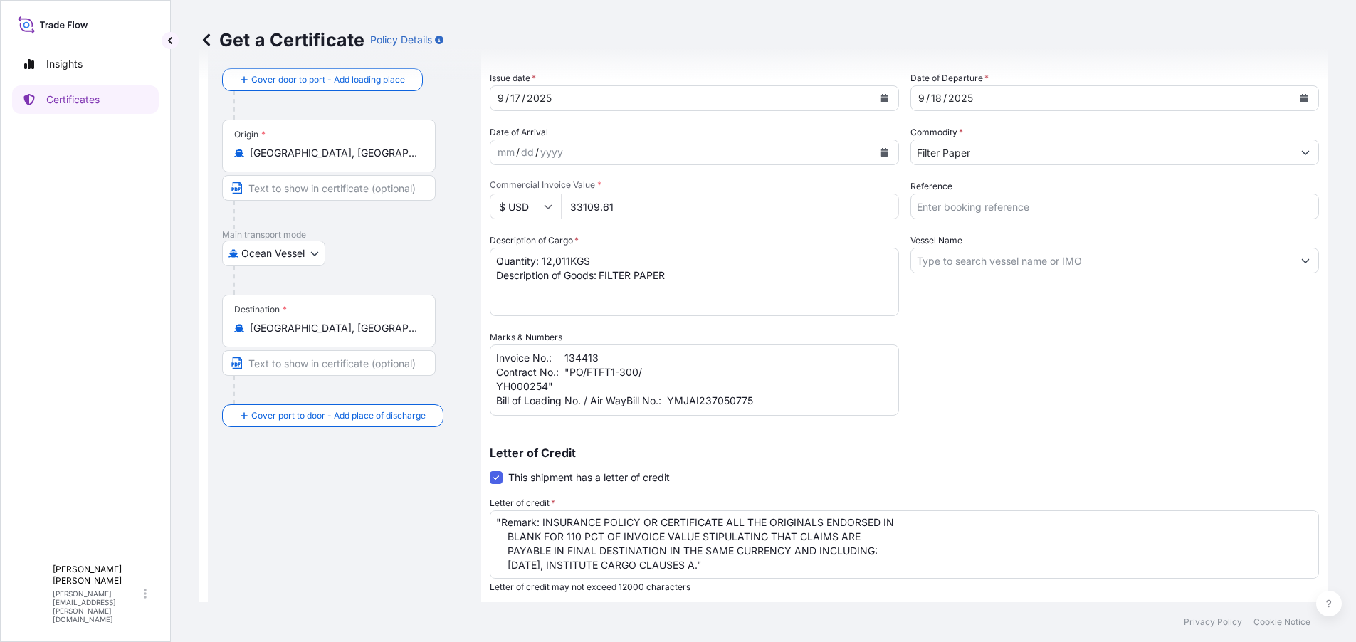
click at [313, 367] on input "Text to appear on certificate" at bounding box center [329, 363] width 214 height 26
paste input "PORT KELANG"
type input "PORT KELANG"
click at [328, 494] on div "Route Details Reset Route Details Cover door to port - Add loading place Place …" at bounding box center [344, 403] width 245 height 744
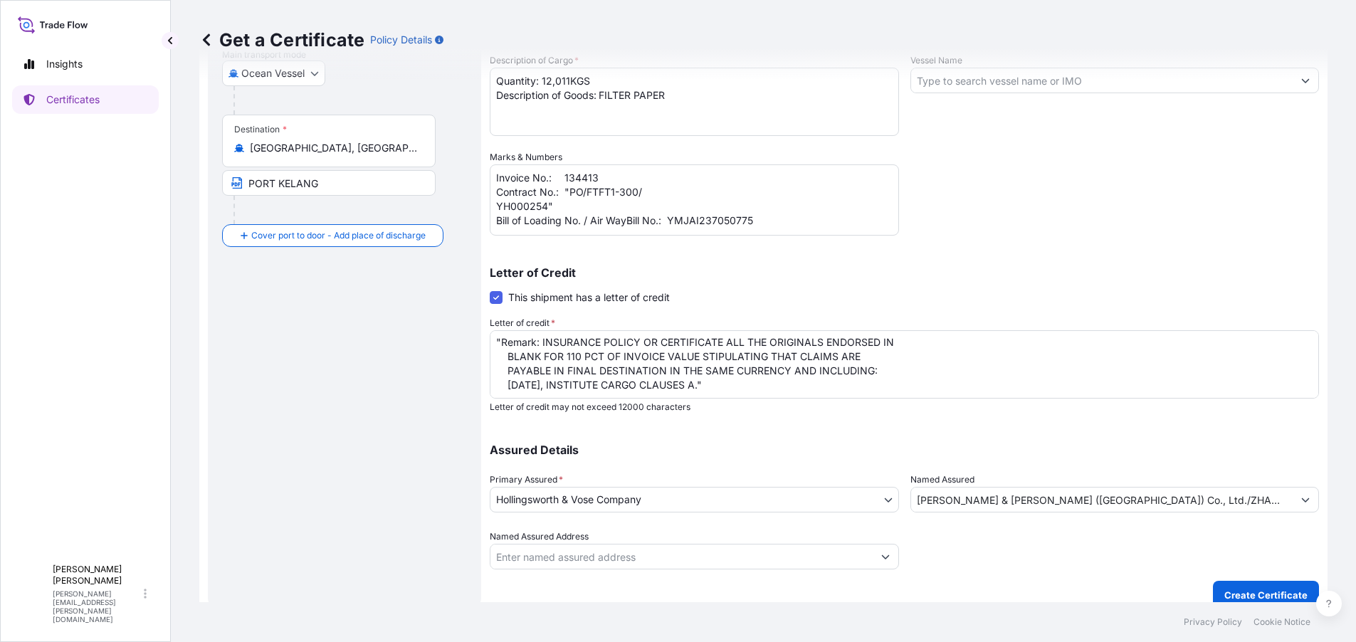
scroll to position [267, 0]
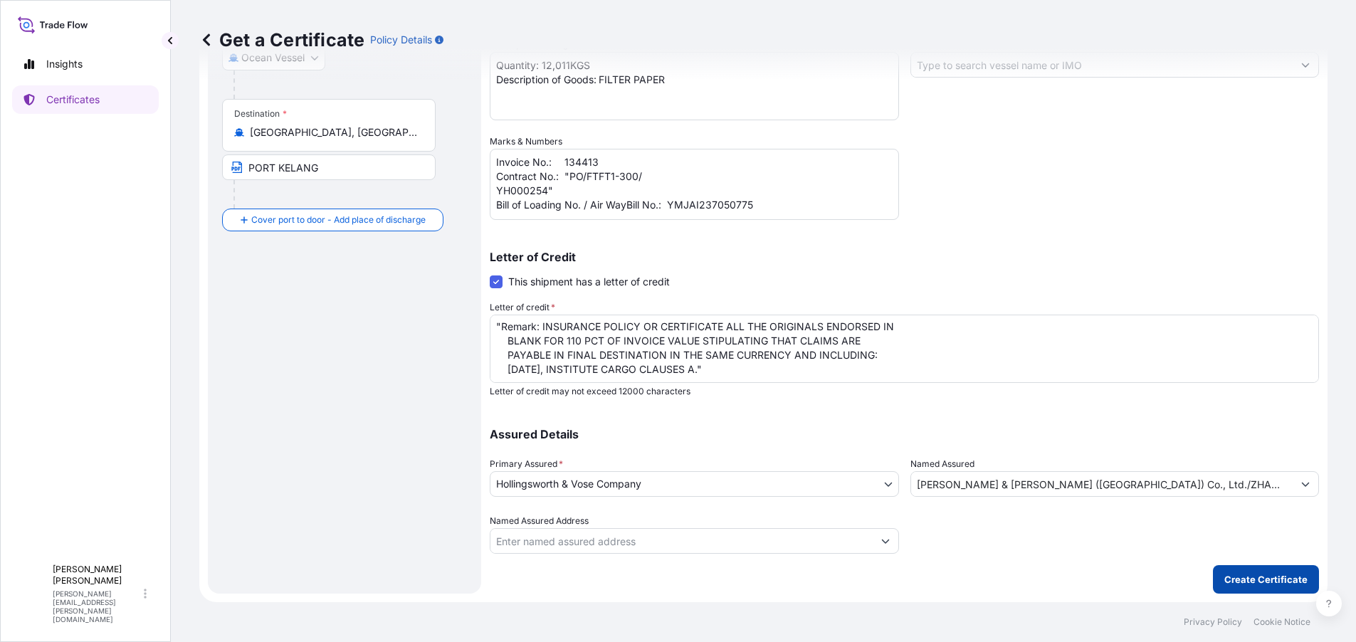
click at [1254, 577] on p "Create Certificate" at bounding box center [1266, 579] width 83 height 14
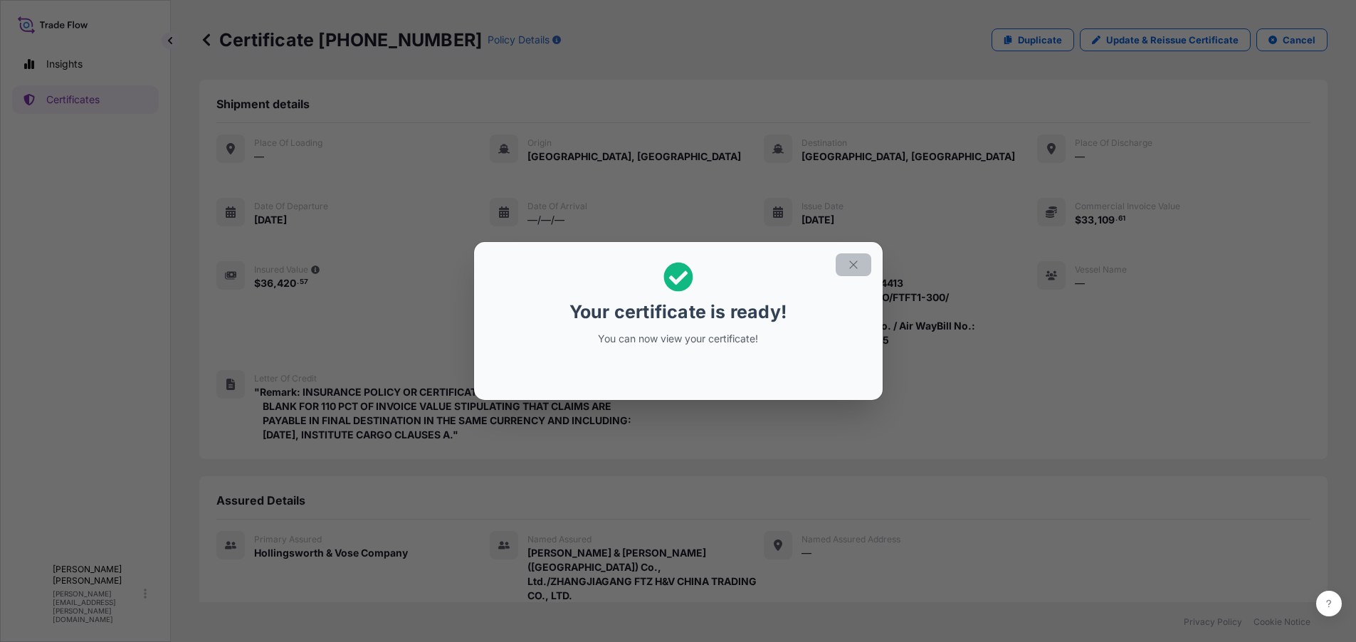
click at [852, 266] on icon "button" at bounding box center [853, 265] width 8 height 8
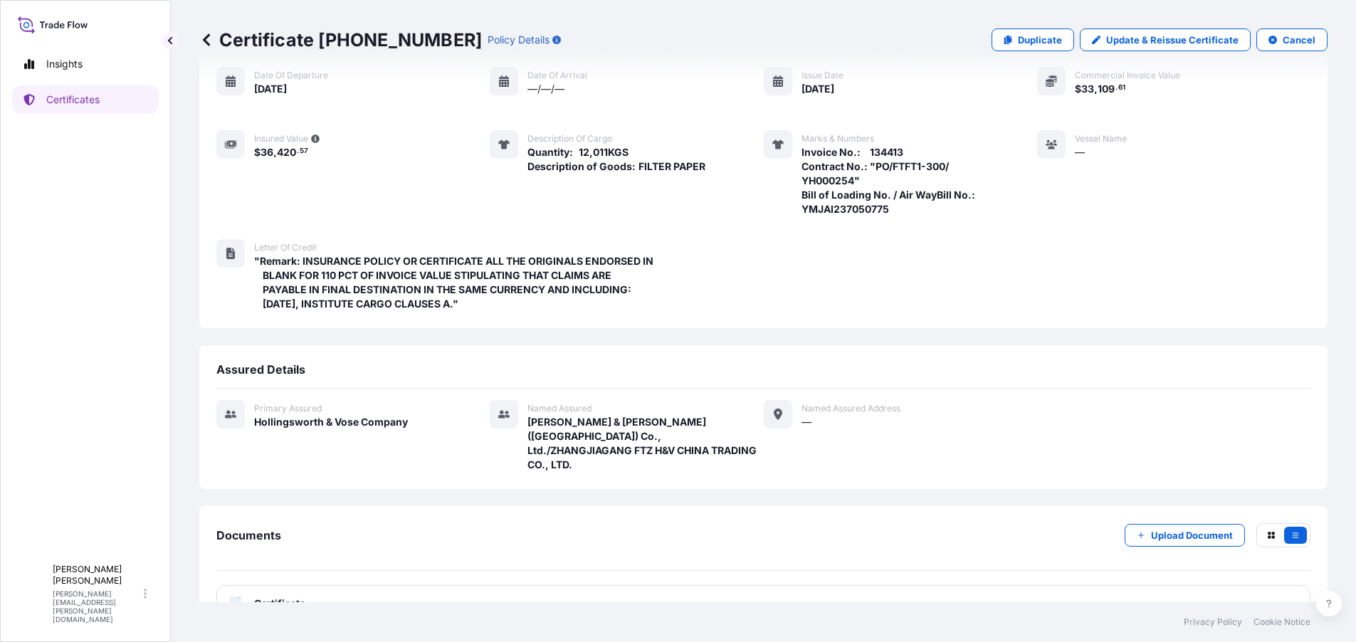
scroll to position [154, 0]
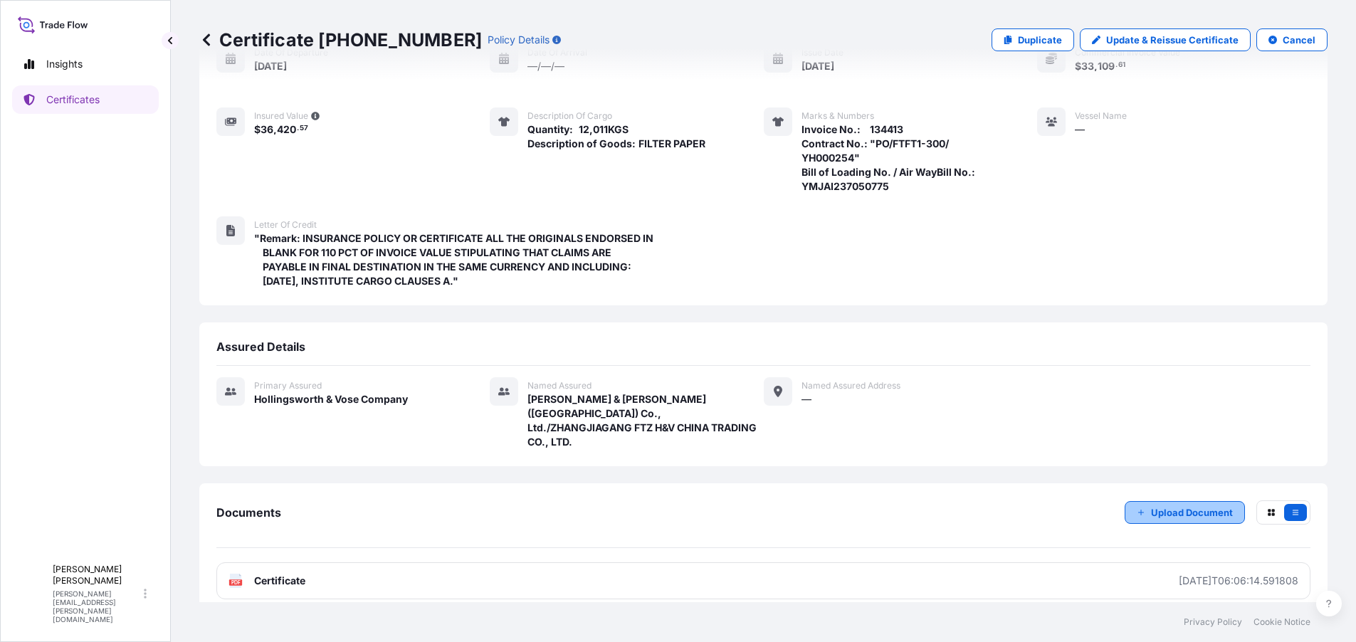
click at [1151, 506] on p "Upload Document" at bounding box center [1192, 513] width 82 height 14
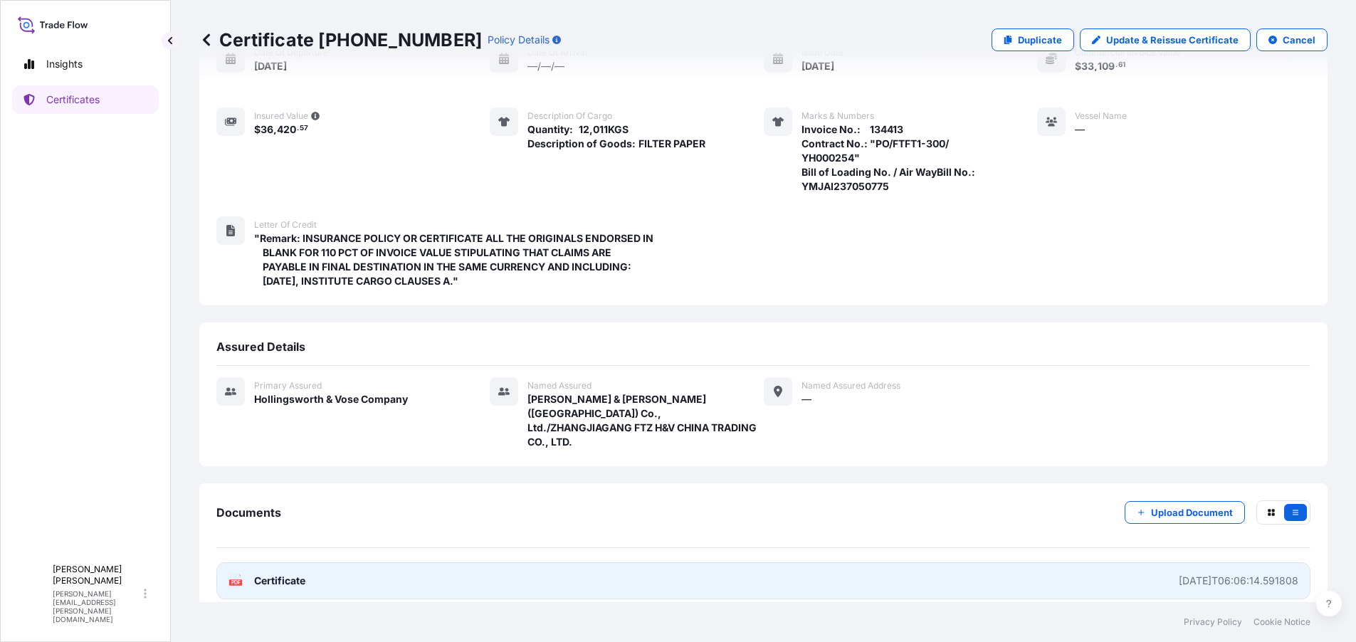
click at [300, 574] on span "Certificate" at bounding box center [279, 581] width 51 height 14
